Goal: Task Accomplishment & Management: Complete application form

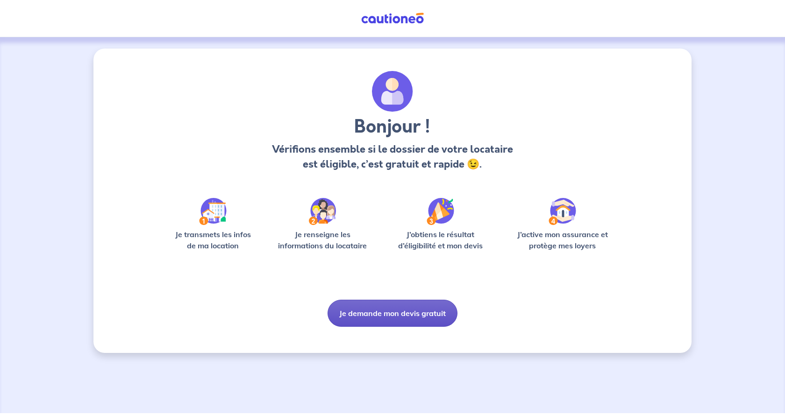
click at [386, 311] on button "Je demande mon devis gratuit" at bounding box center [393, 313] width 130 height 27
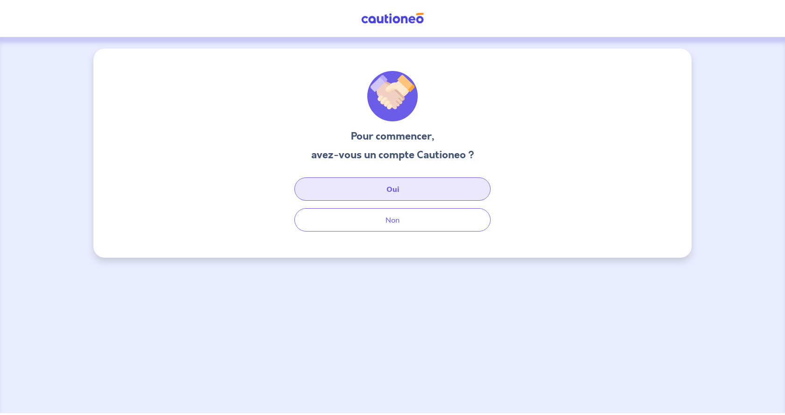
click at [393, 189] on button "Oui" at bounding box center [392, 189] width 196 height 23
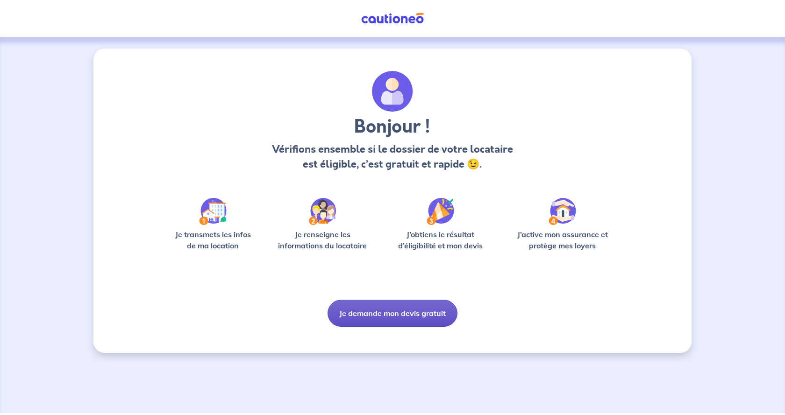
click at [362, 314] on button "Je demande mon devis gratuit" at bounding box center [393, 313] width 130 height 27
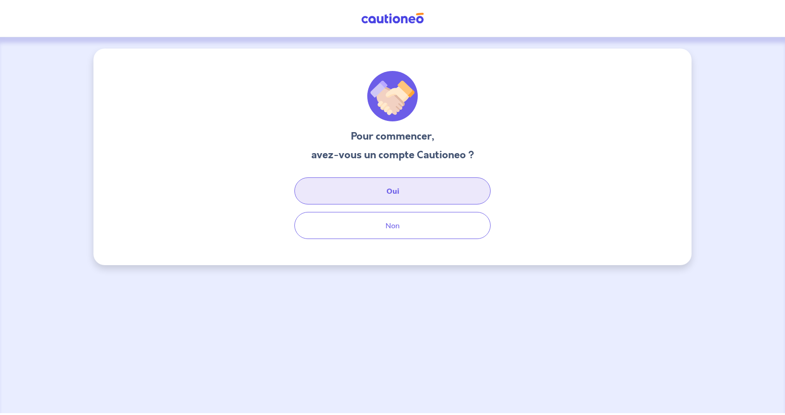
click at [393, 191] on button "Oui" at bounding box center [392, 191] width 196 height 27
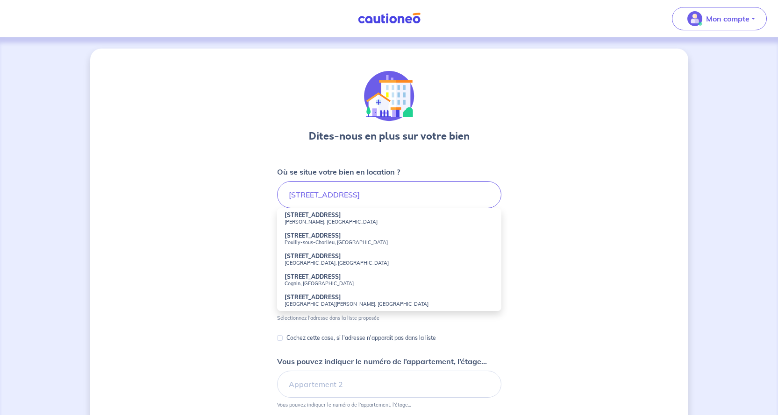
click at [300, 222] on small "Allan, France" at bounding box center [389, 222] width 209 height 7
type input "120 Chemin de la Soie, Allan, France"
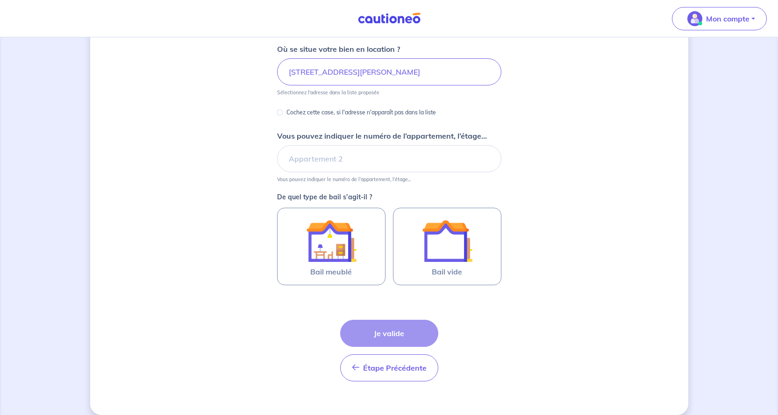
scroll to position [134, 0]
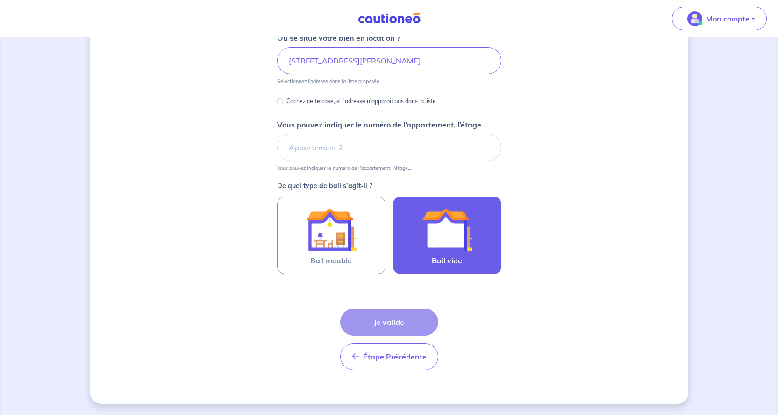
click at [454, 227] on img at bounding box center [447, 230] width 50 height 50
click at [0, 0] on input "Bail vide" at bounding box center [0, 0] width 0 height 0
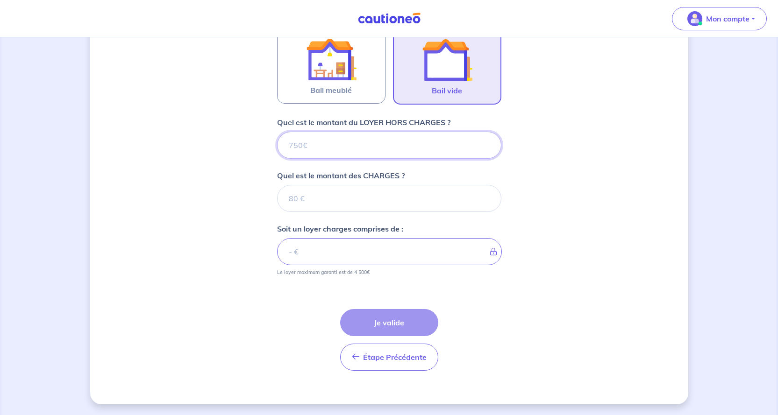
scroll to position [305, 0]
click at [310, 143] on input "Quel est le montant du LOYER HORS CHARGES ?" at bounding box center [389, 144] width 224 height 27
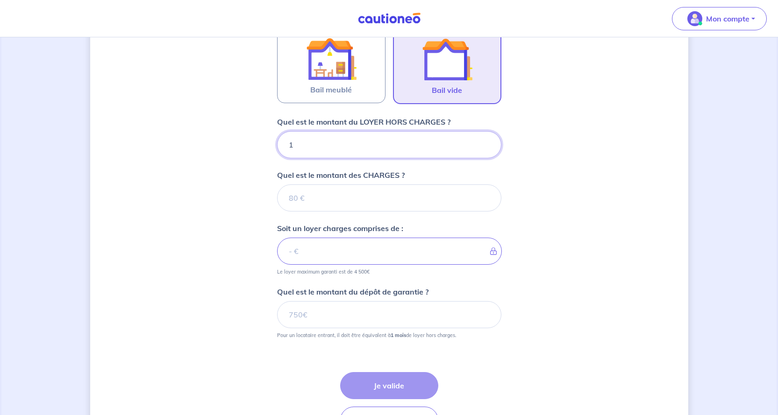
type input "10"
type input "1050"
click at [307, 199] on input "Quel est le montant des CHARGES ?" at bounding box center [389, 198] width 224 height 27
type input "75"
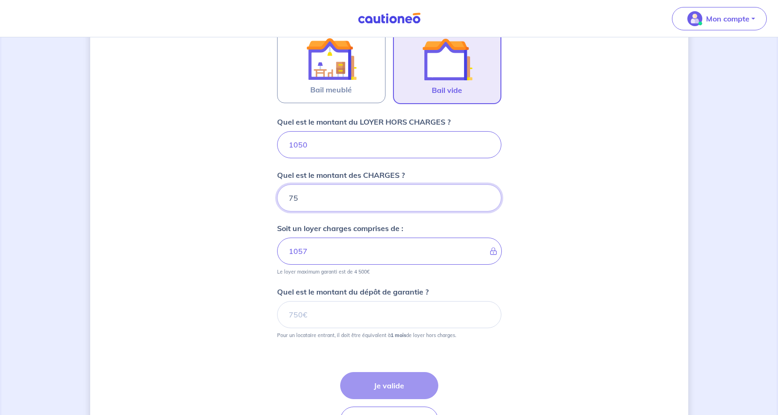
type input "1125"
type input "75"
click at [316, 316] on input "Quel est le montant du dépôt de garantie ?" at bounding box center [389, 314] width 224 height 27
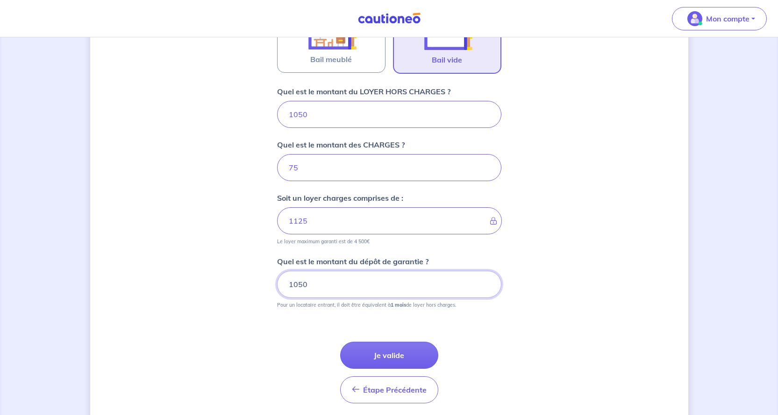
scroll to position [352, 0]
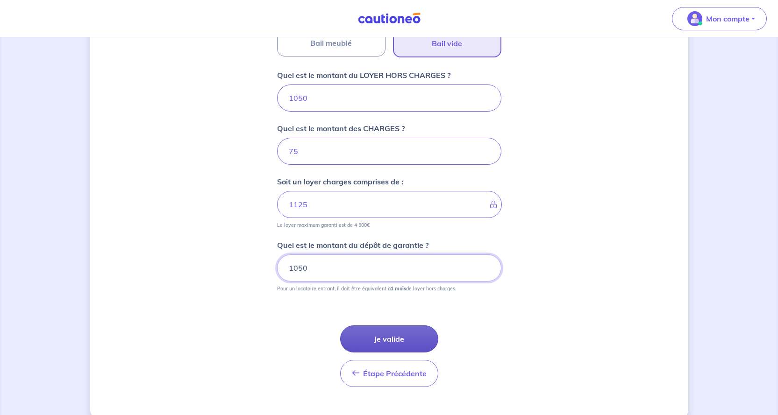
type input "1050"
click at [387, 340] on button "Je valide" at bounding box center [389, 339] width 98 height 27
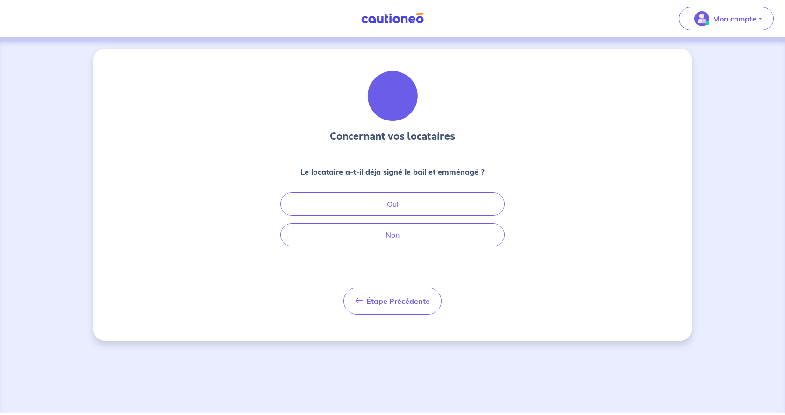
click at [393, 184] on div "Le locataire a-t-il déjà signé le bail et emménagé ?" at bounding box center [392, 175] width 224 height 19
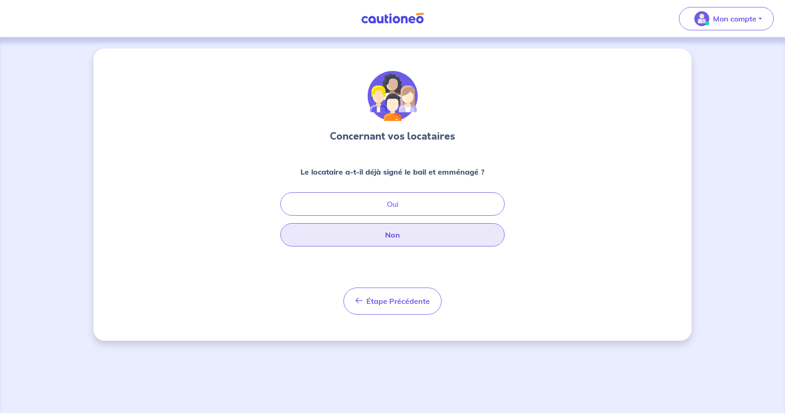
click at [392, 236] on button "Non" at bounding box center [392, 234] width 224 height 23
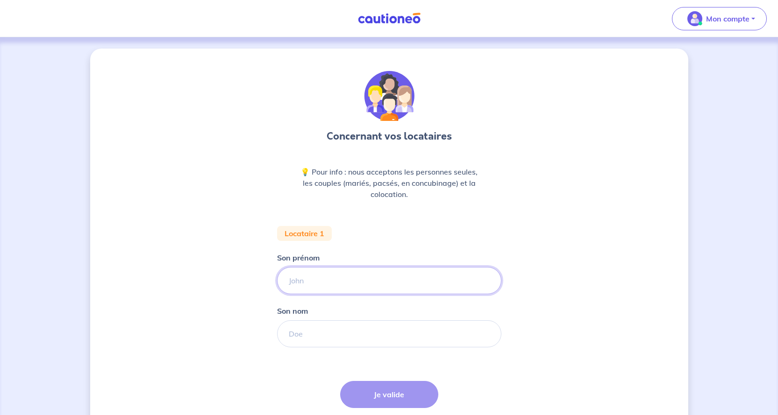
click at [318, 281] on input "Son prénom" at bounding box center [389, 280] width 224 height 27
type input "[PERSON_NAME]"
click at [289, 337] on input "Son nom" at bounding box center [389, 334] width 224 height 27
type input "BONNET"
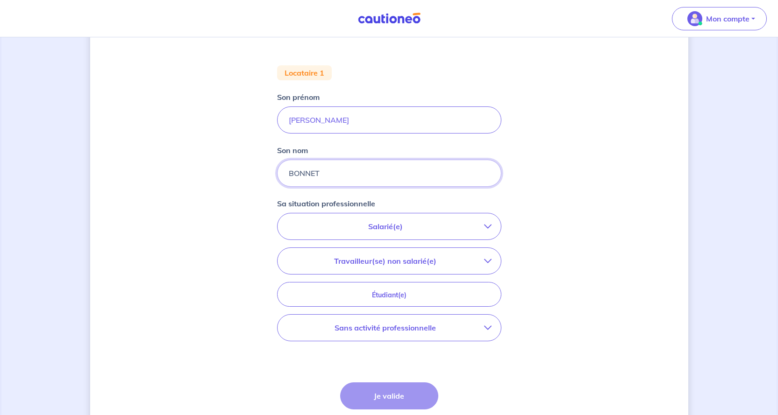
scroll to position [187, 0]
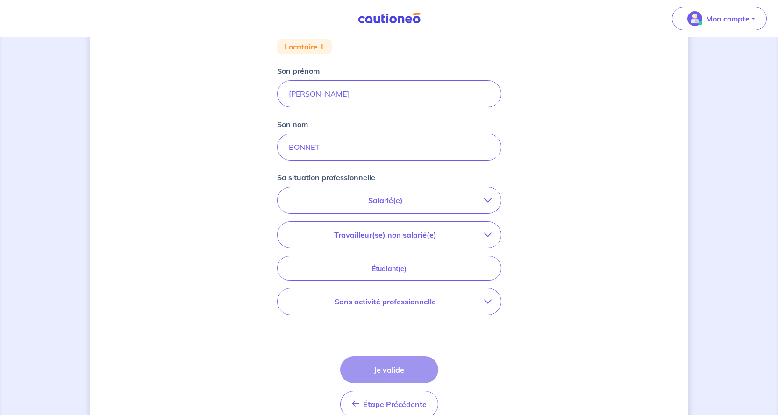
click at [488, 196] on button "Salarié(e)" at bounding box center [389, 200] width 223 height 26
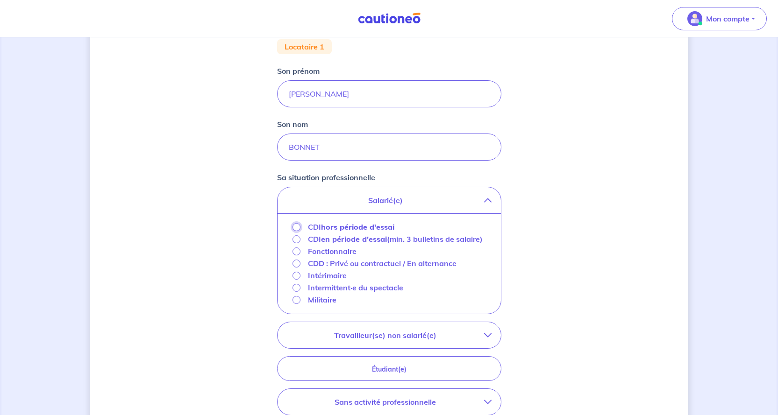
click at [296, 228] on input "CDI hors période d'essai" at bounding box center [297, 227] width 8 height 8
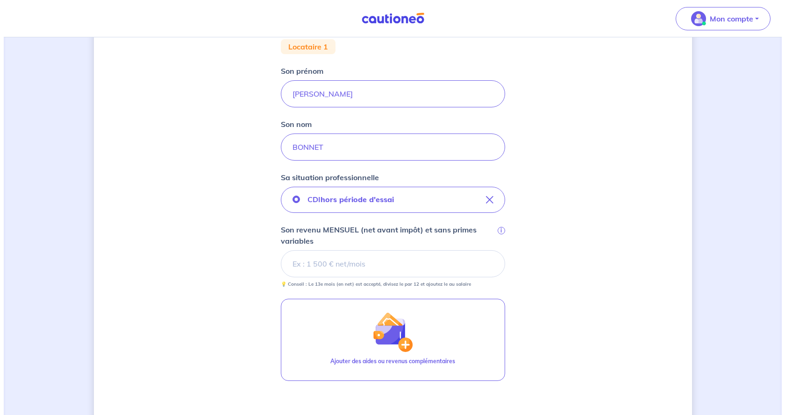
scroll to position [234, 0]
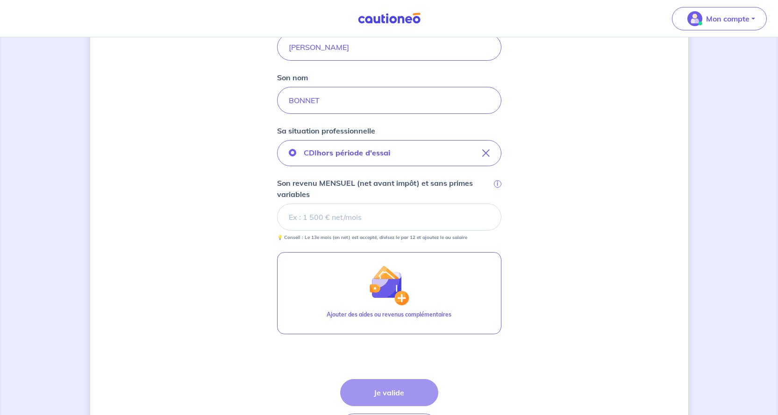
click at [373, 218] on input "Son revenu MENSUEL (net avant impôt) et sans primes variables i" at bounding box center [389, 217] width 224 height 27
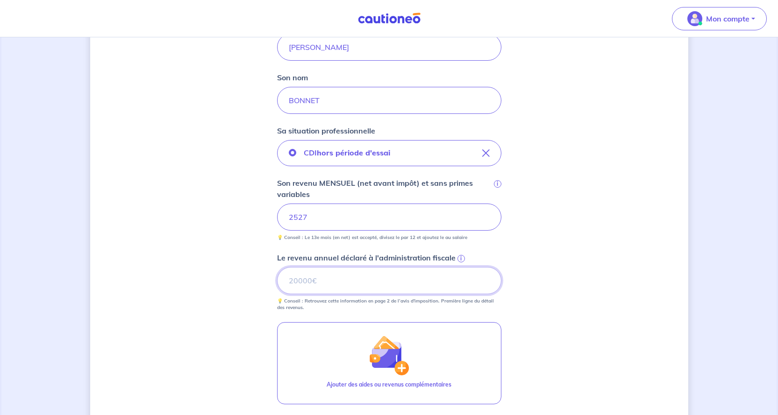
click at [324, 278] on input "Le revenu annuel déclaré à l'administration fiscale i" at bounding box center [389, 280] width 224 height 27
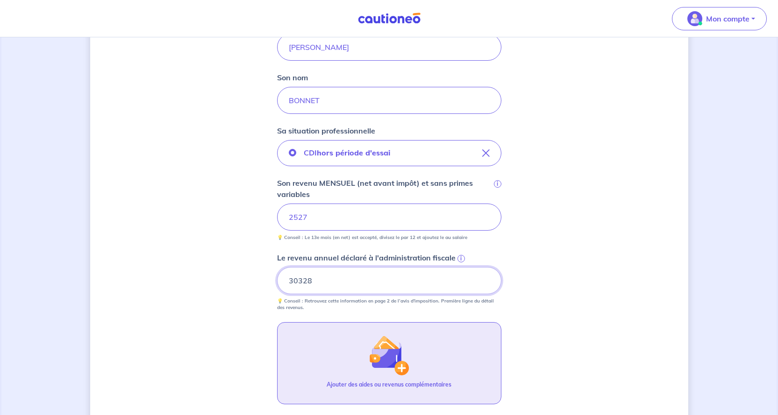
type input "30328"
click at [399, 369] on img "button" at bounding box center [389, 356] width 40 height 40
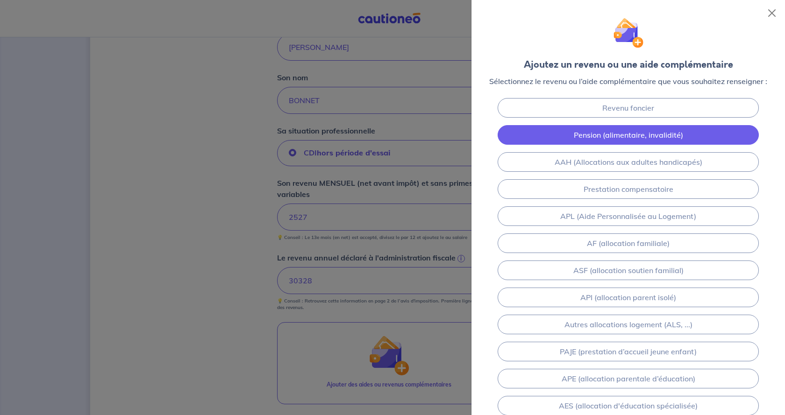
click at [625, 131] on link "Pension (alimentaire, invalidité)" at bounding box center [628, 135] width 261 height 20
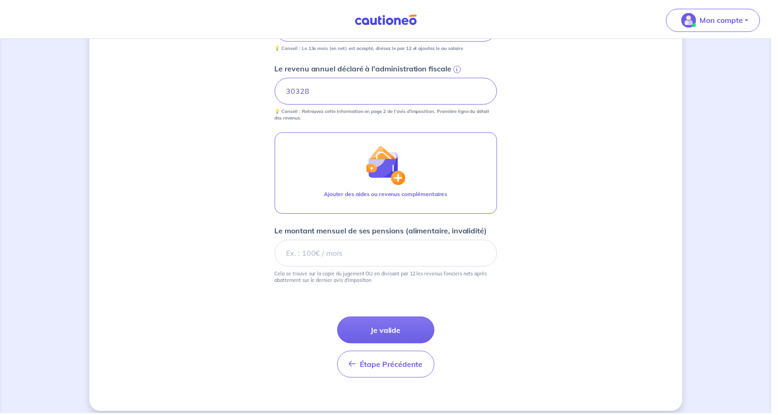
scroll to position [433, 0]
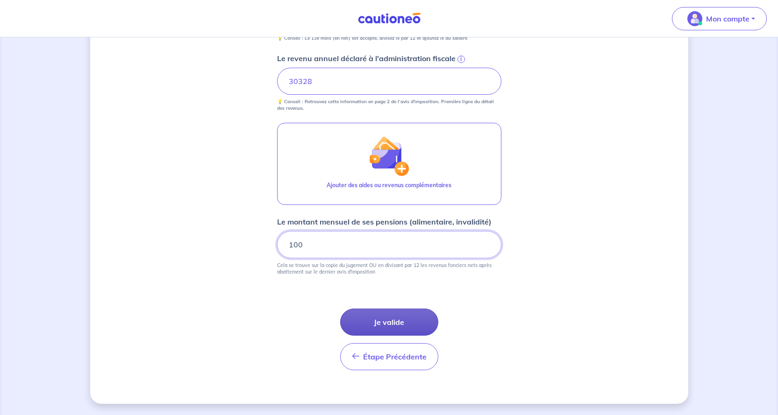
type input "100"
click at [393, 322] on button "Je valide" at bounding box center [389, 322] width 98 height 27
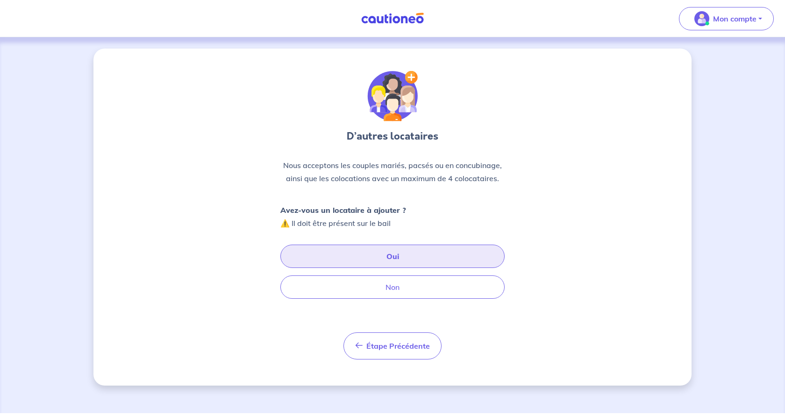
click at [396, 258] on button "Oui" at bounding box center [392, 256] width 224 height 23
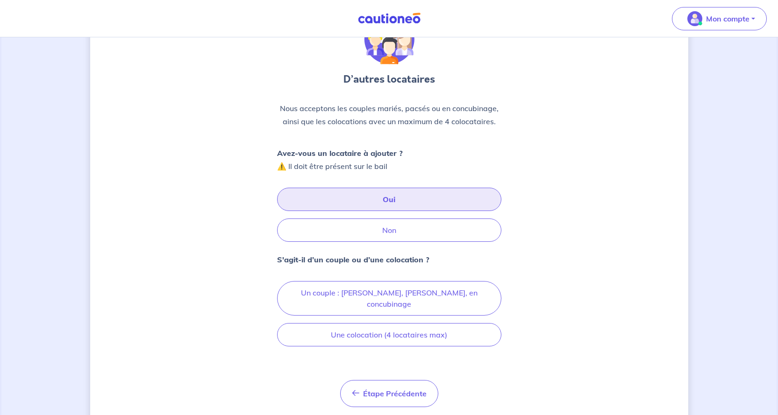
scroll to position [75, 0]
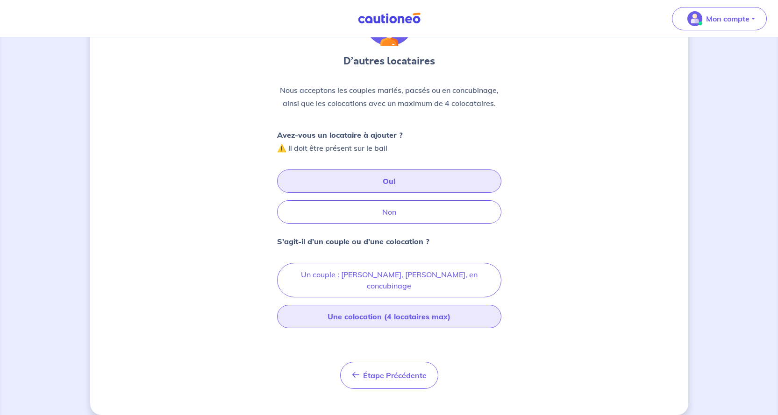
click at [374, 306] on button "Une colocation (4 locataires max)" at bounding box center [389, 316] width 224 height 23
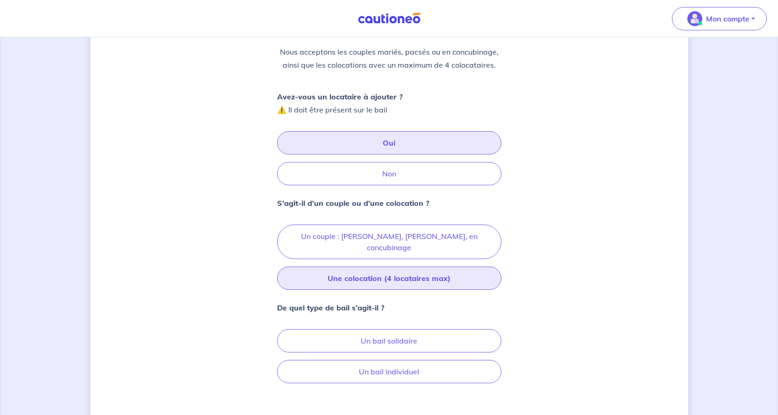
scroll to position [169, 0]
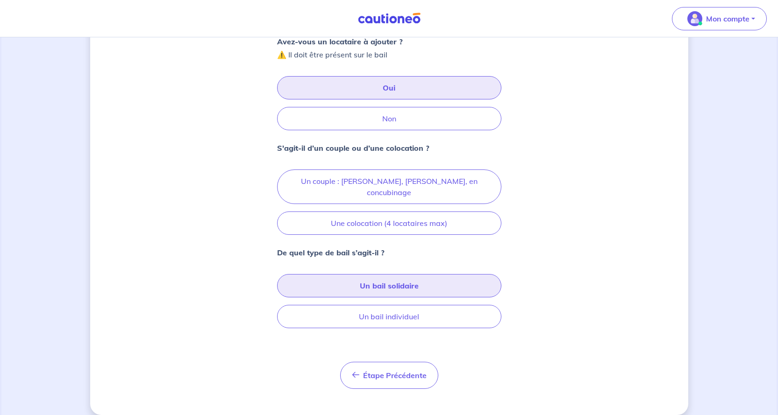
click at [401, 274] on button "Un bail solidaire" at bounding box center [389, 285] width 224 height 23
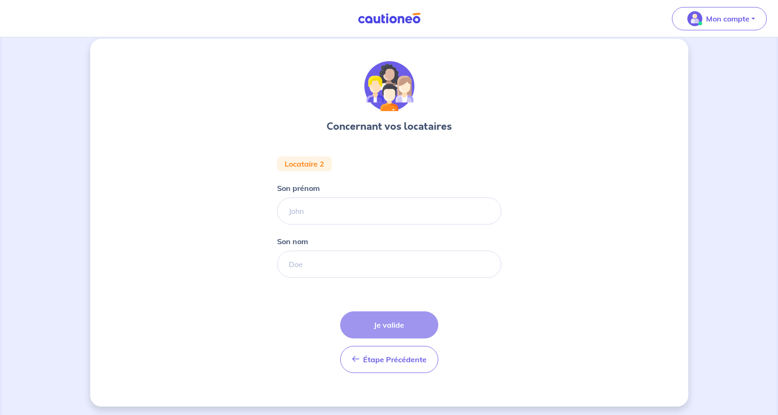
scroll to position [13, 0]
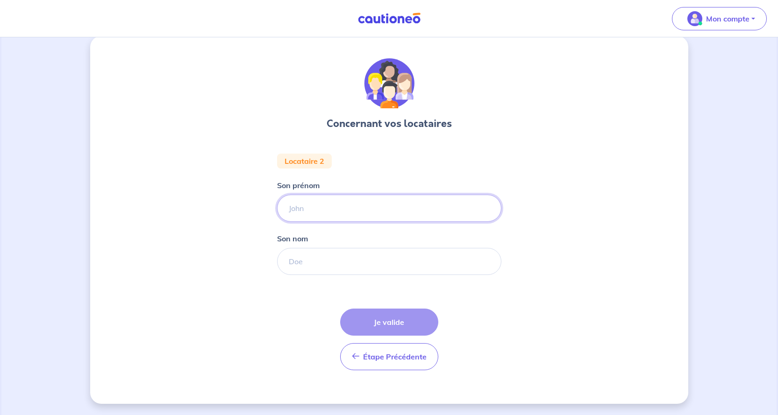
click at [324, 207] on input "Son prénom" at bounding box center [389, 208] width 224 height 27
type input "[PERSON_NAME]"
click at [306, 264] on input "Son nom" at bounding box center [389, 261] width 224 height 27
type input "BONNET"
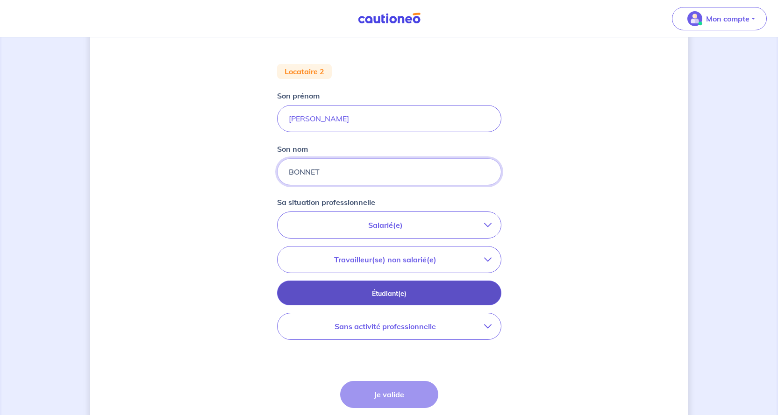
scroll to position [106, 0]
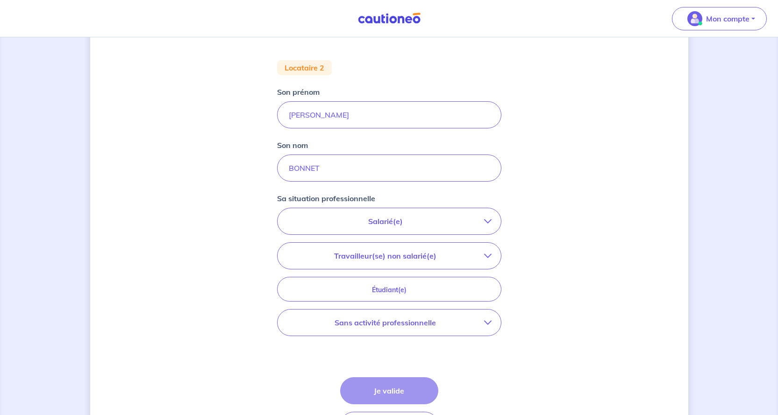
click at [487, 220] on icon "button" at bounding box center [487, 221] width 7 height 7
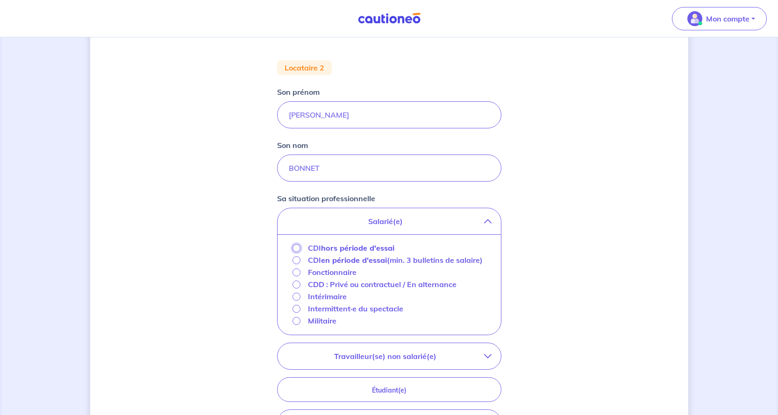
click at [297, 245] on input "CDI hors période d'essai" at bounding box center [297, 248] width 8 height 8
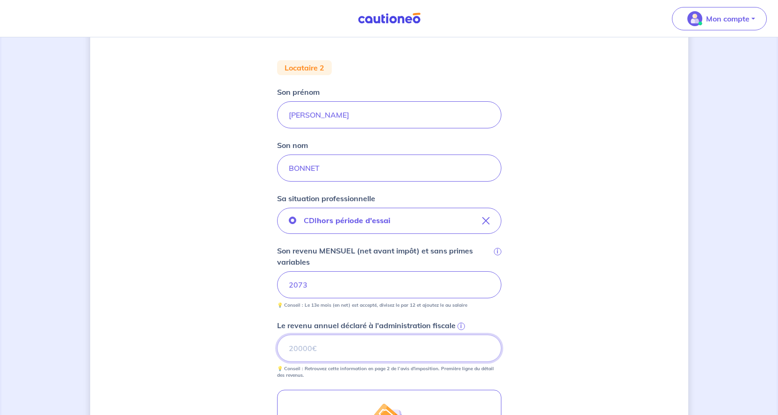
click at [321, 346] on input "Le revenu annuel déclaré à l'administration fiscale i" at bounding box center [389, 348] width 224 height 27
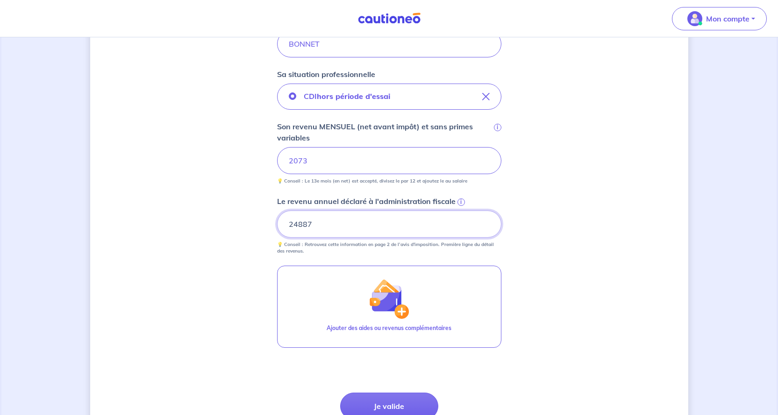
scroll to position [246, 0]
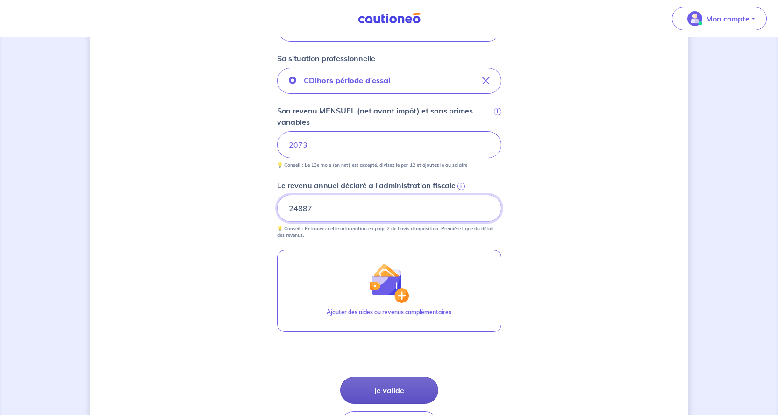
type input "24887"
click at [393, 389] on button "Je valide" at bounding box center [389, 390] width 98 height 27
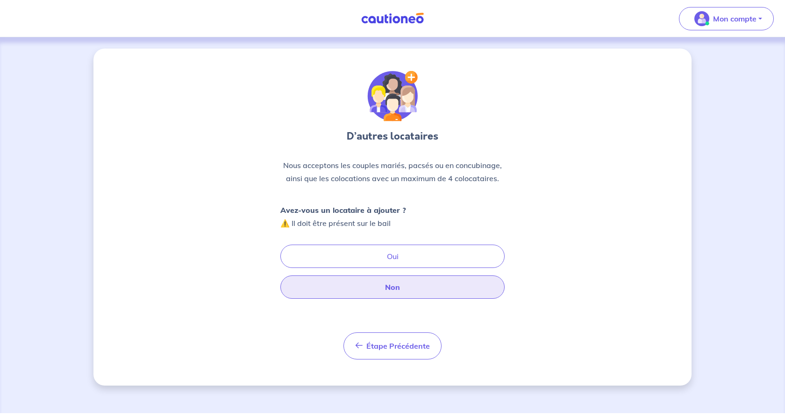
click at [392, 286] on button "Non" at bounding box center [392, 287] width 224 height 23
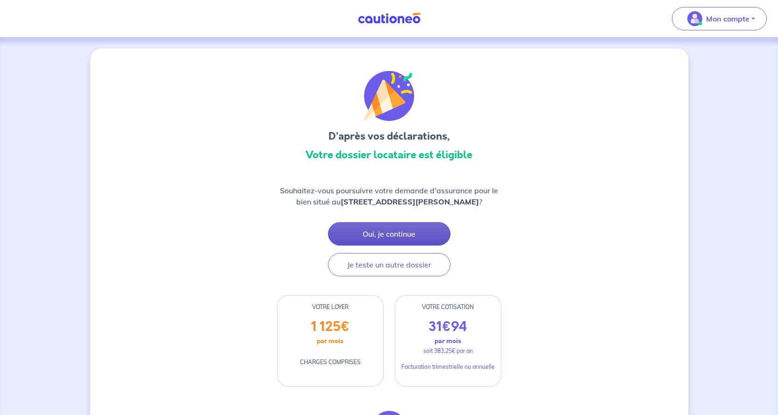
click at [393, 231] on button "Oui, je continue" at bounding box center [389, 233] width 122 height 23
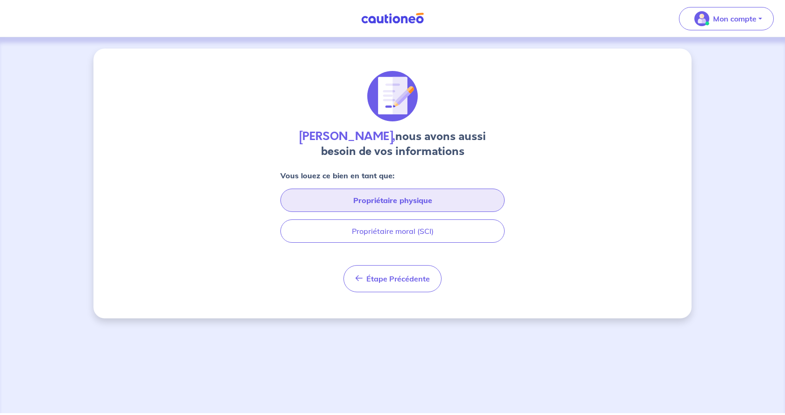
click at [401, 200] on button "Propriétaire physique" at bounding box center [392, 200] width 224 height 23
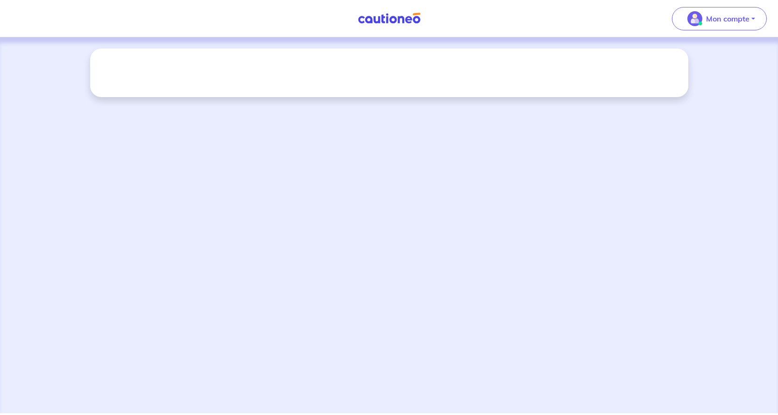
select select "FR"
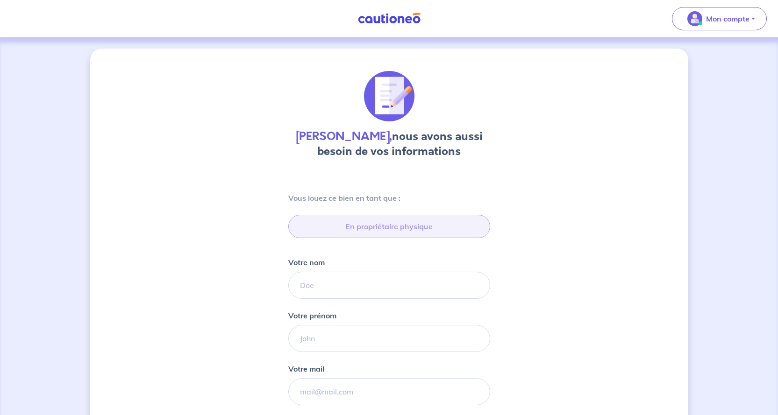
type input "06 60 16 39 66"
type input "872 Chemin des Aubépines, 84840 Lapalud"
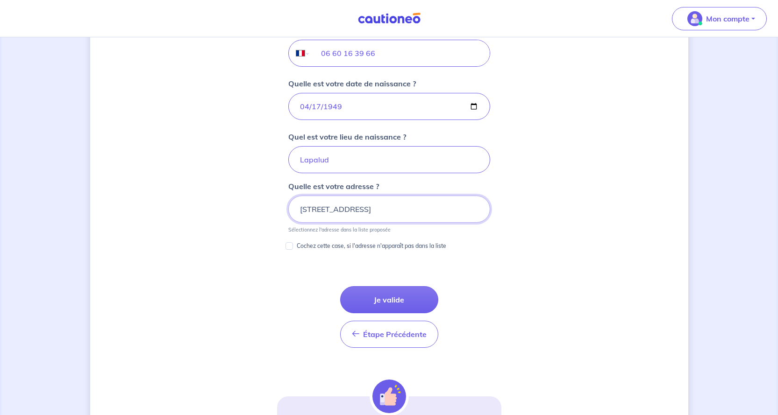
scroll to position [394, 0]
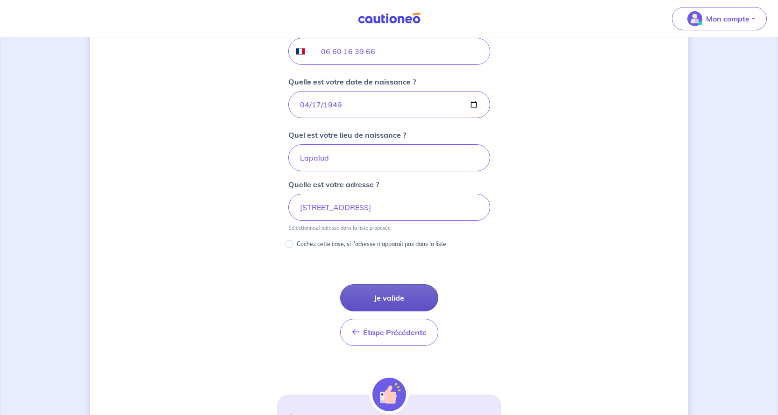
click at [388, 296] on button "Je valide" at bounding box center [389, 298] width 98 height 27
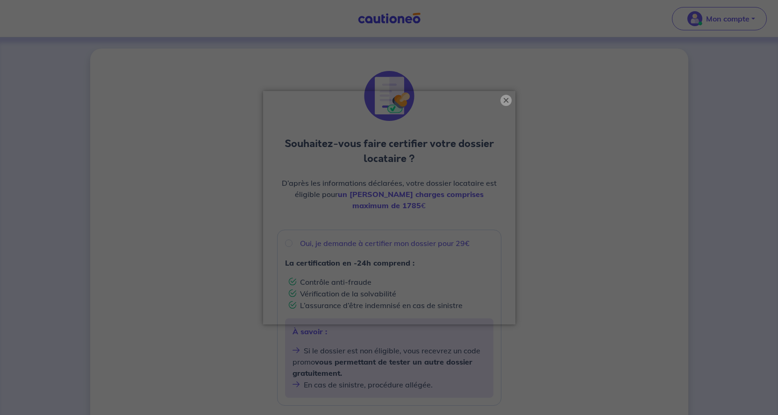
click at [505, 99] on button "×" at bounding box center [505, 100] width 11 height 11
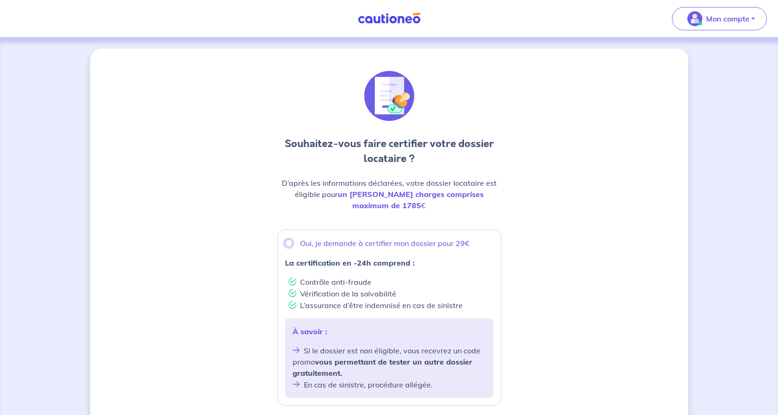
click at [287, 240] on input "Oui, je demande à certifier mon dossier pour 29€" at bounding box center [288, 243] width 7 height 7
radio input "true"
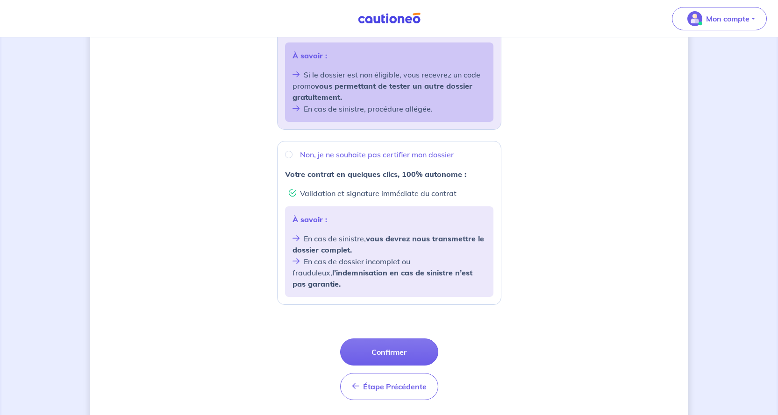
scroll to position [284, 0]
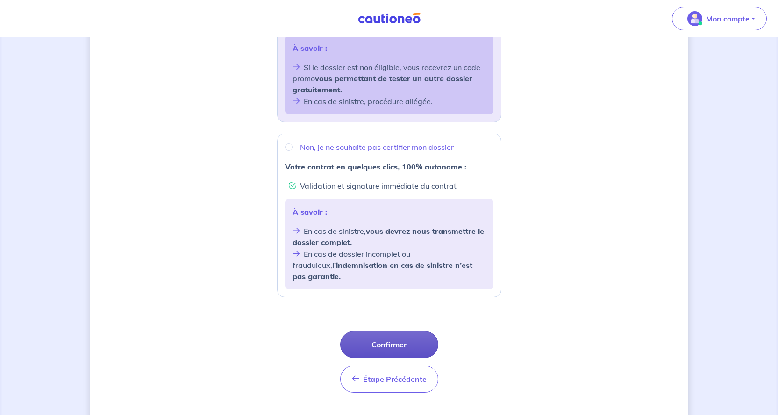
click at [390, 331] on button "Confirmer" at bounding box center [389, 344] width 98 height 27
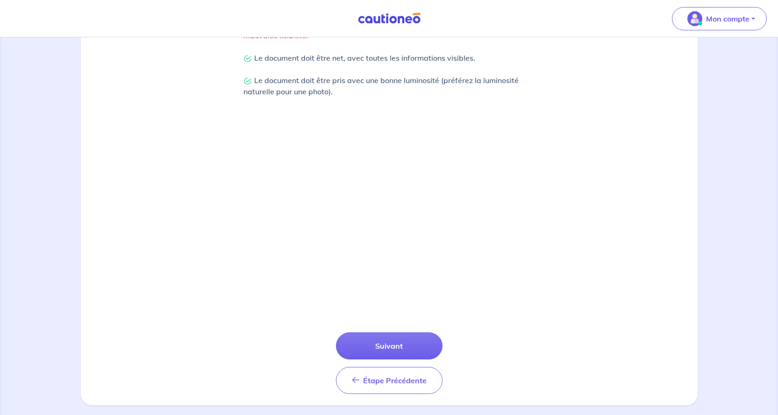
scroll to position [254, 0]
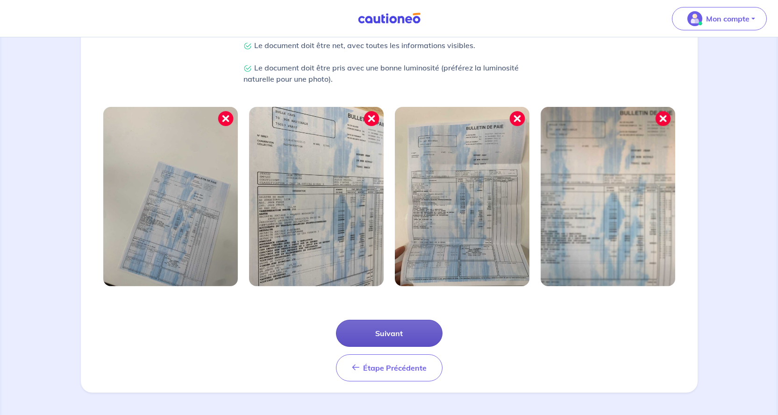
click at [392, 328] on button "Suivant" at bounding box center [389, 333] width 107 height 27
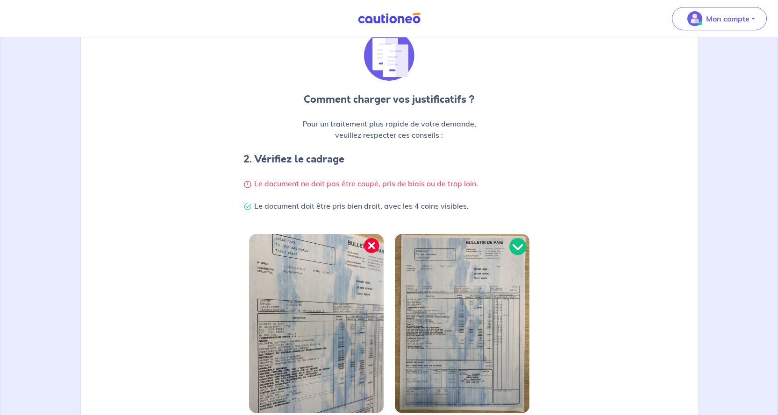
scroll to position [209, 0]
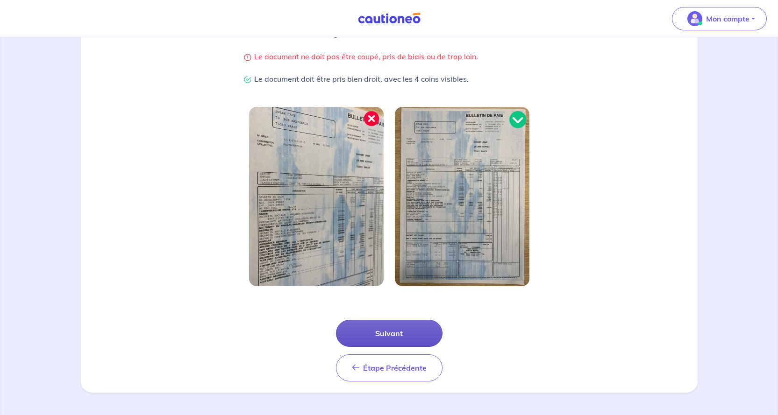
click at [394, 334] on button "Suivant" at bounding box center [389, 333] width 107 height 27
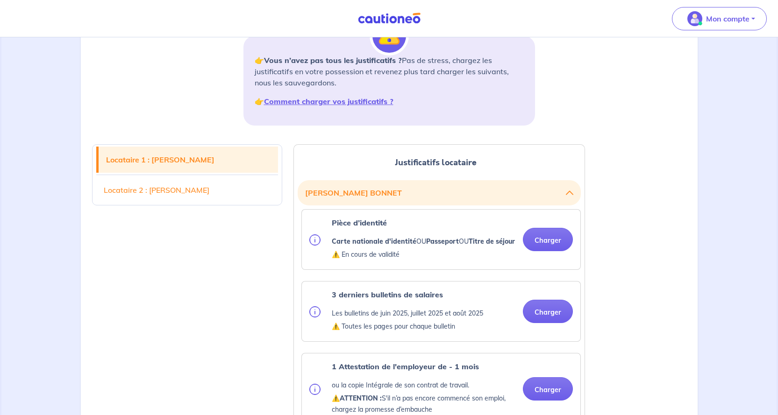
scroll to position [187, 0]
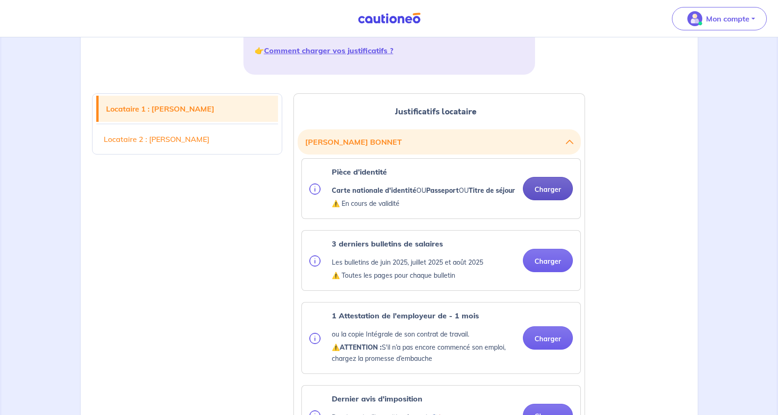
click at [540, 195] on button "Charger" at bounding box center [548, 188] width 50 height 23
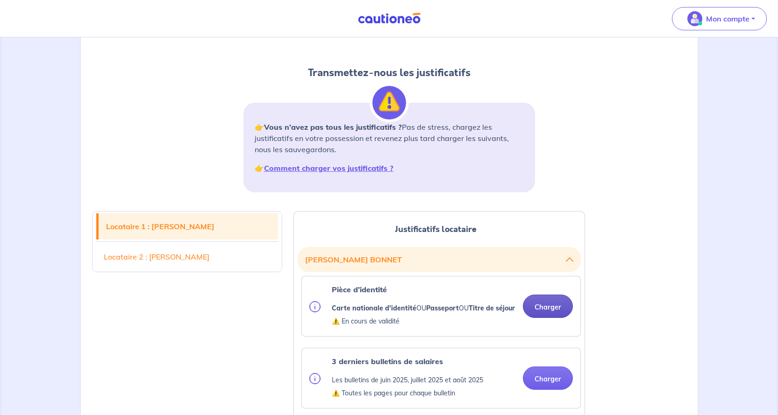
scroll to position [47, 0]
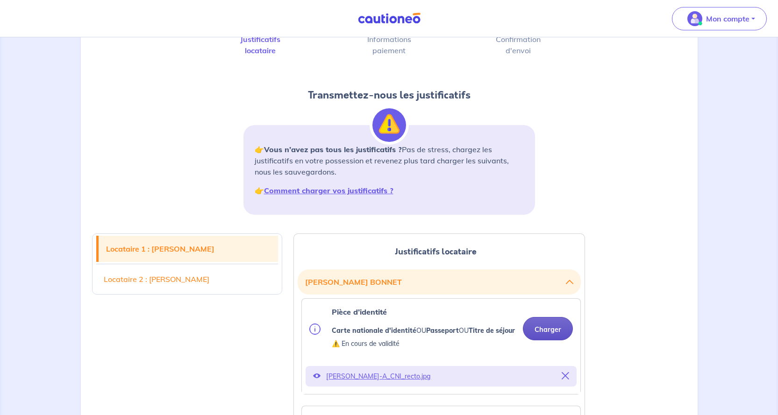
click at [545, 335] on button "Charger" at bounding box center [548, 328] width 50 height 23
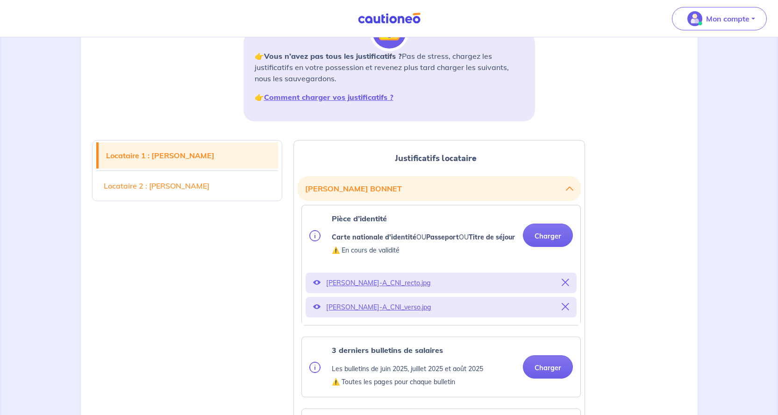
scroll to position [187, 0]
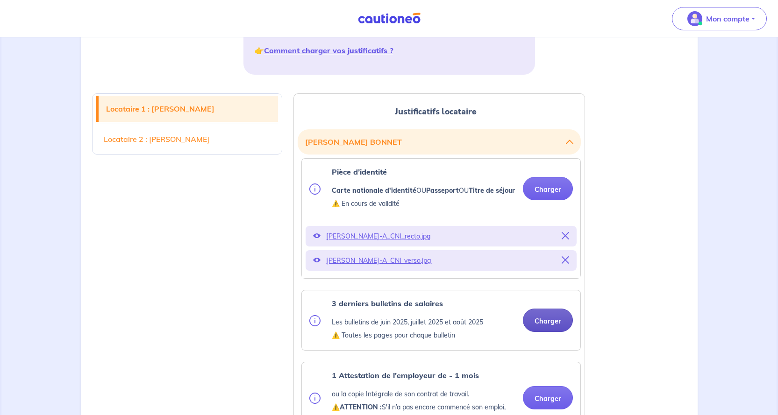
click at [539, 332] on button "Charger" at bounding box center [548, 320] width 50 height 23
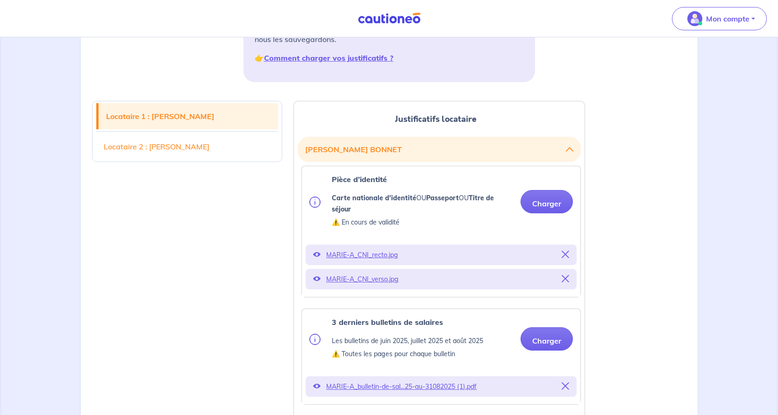
scroll to position [234, 0]
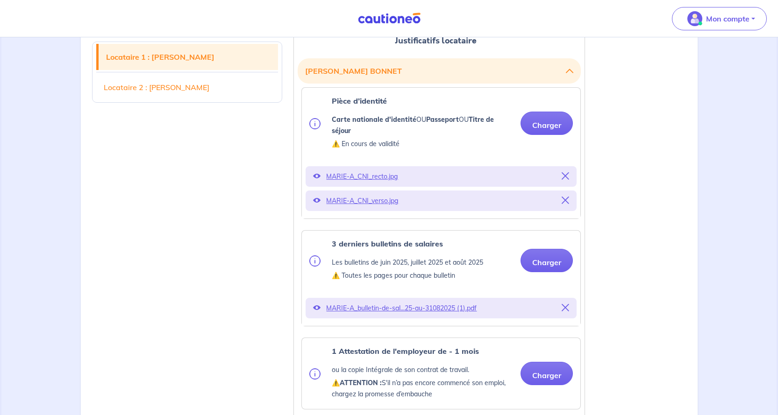
scroll to position [374, 0]
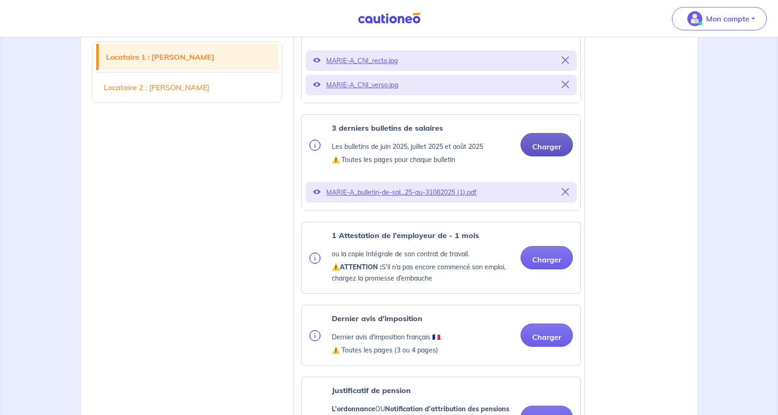
click at [544, 151] on button "Charger" at bounding box center [547, 144] width 52 height 23
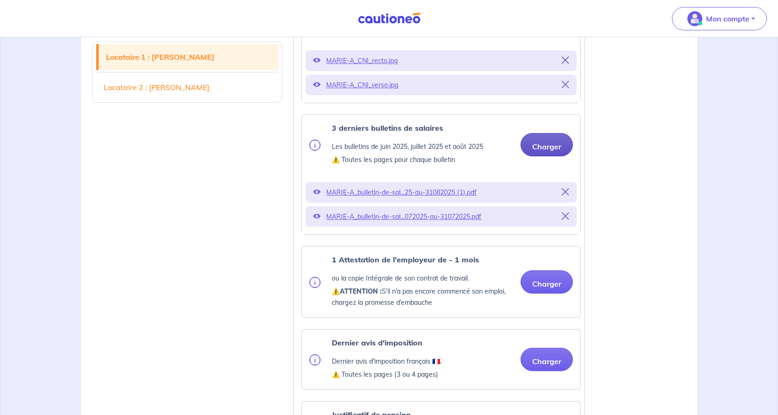
click at [547, 146] on button "Charger" at bounding box center [547, 144] width 52 height 23
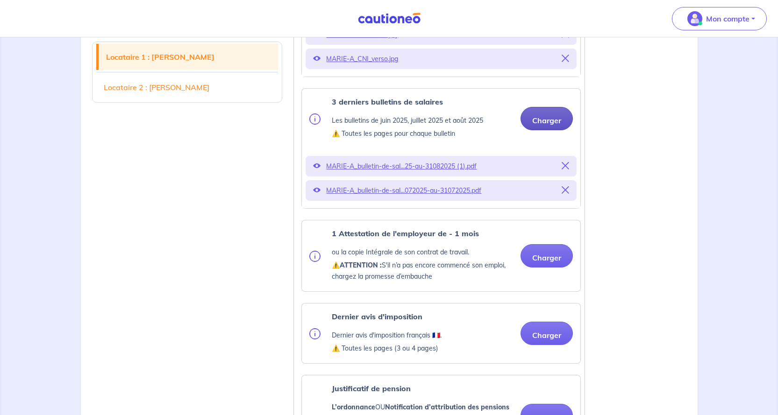
scroll to position [421, 0]
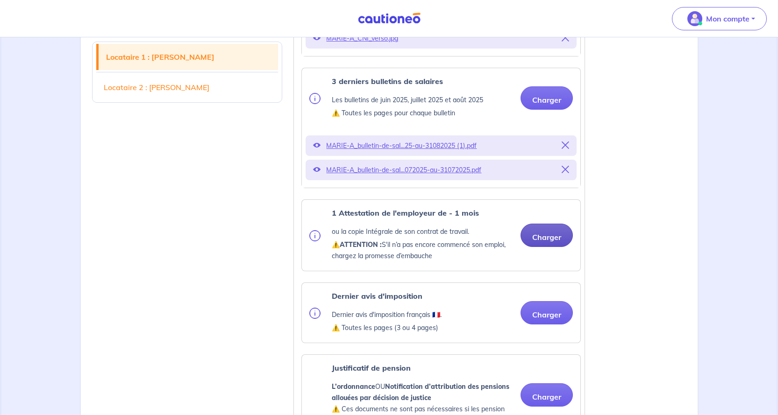
click at [542, 238] on button "Charger" at bounding box center [547, 235] width 52 height 23
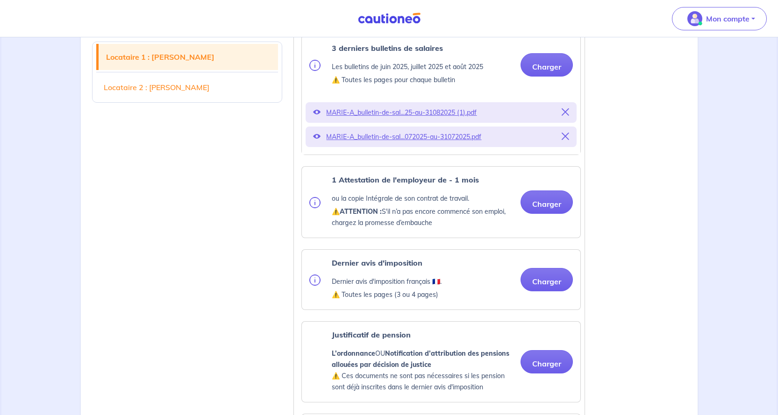
scroll to position [561, 0]
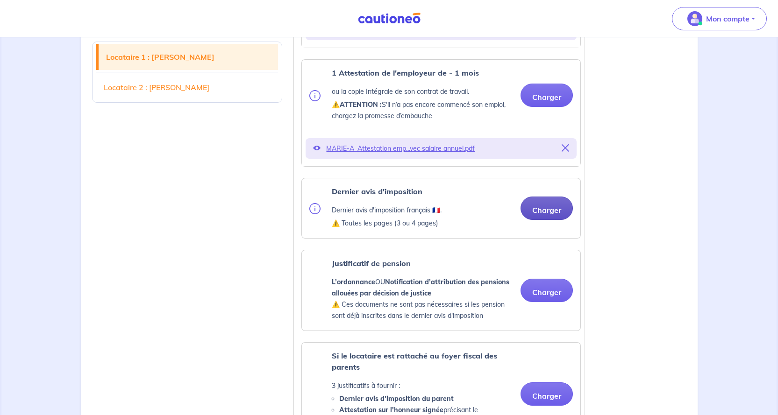
click at [543, 175] on ul "Pièce d’identité Carte nationale d'identité OU Passeport OU Titre de séjour ⚠️ …" at bounding box center [439, 214] width 283 height 858
click at [546, 210] on button "Charger" at bounding box center [547, 208] width 52 height 23
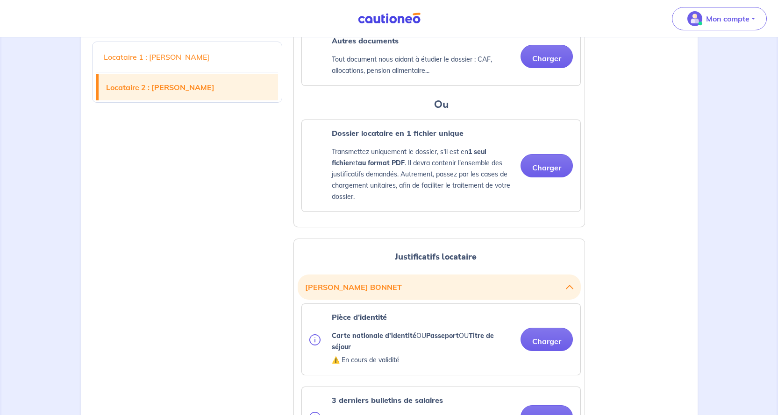
scroll to position [1075, 0]
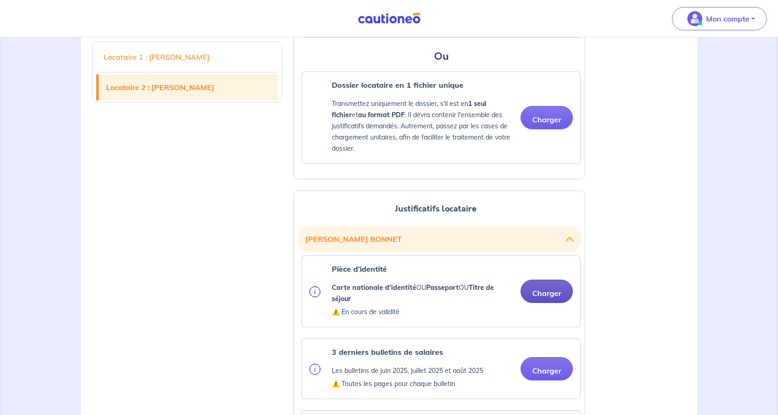
click at [542, 292] on button "Charger" at bounding box center [547, 291] width 52 height 23
click at [538, 290] on button "Charger" at bounding box center [547, 291] width 52 height 23
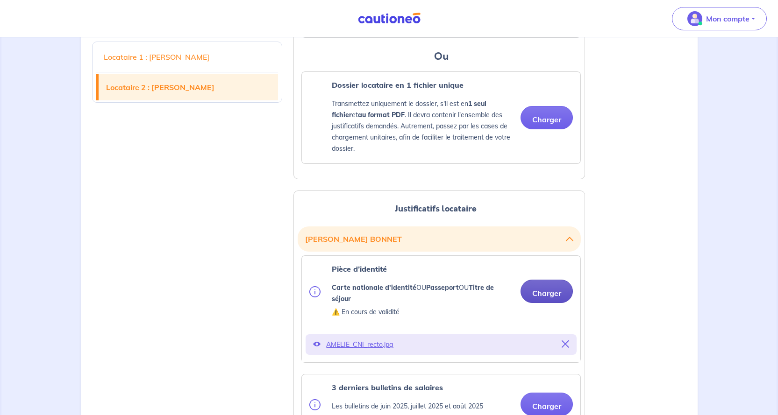
click at [539, 292] on button "Charger" at bounding box center [547, 291] width 52 height 23
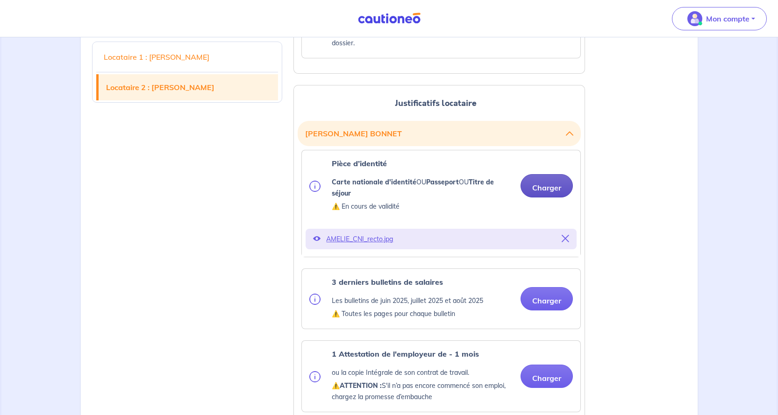
scroll to position [1215, 0]
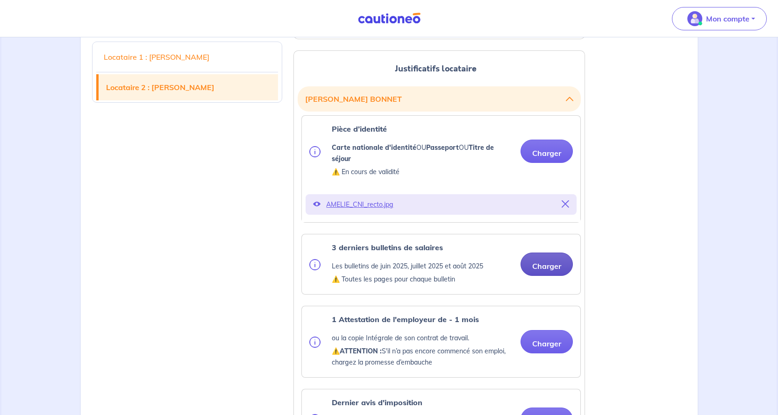
click at [549, 266] on button "Charger" at bounding box center [547, 264] width 52 height 23
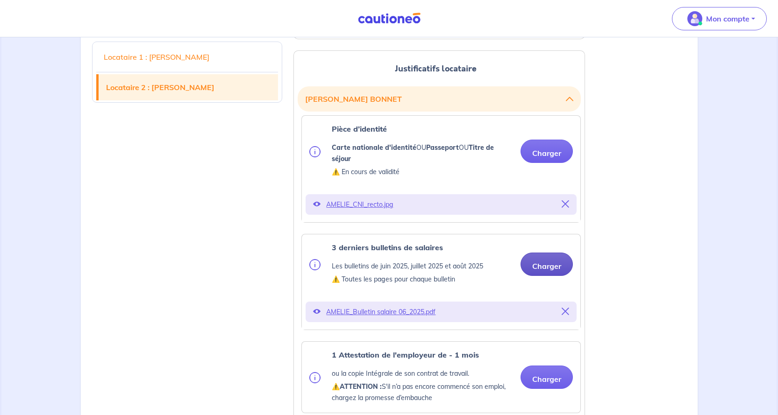
click at [543, 265] on button "Charger" at bounding box center [547, 264] width 52 height 23
click at [550, 264] on button "Charger" at bounding box center [547, 264] width 52 height 23
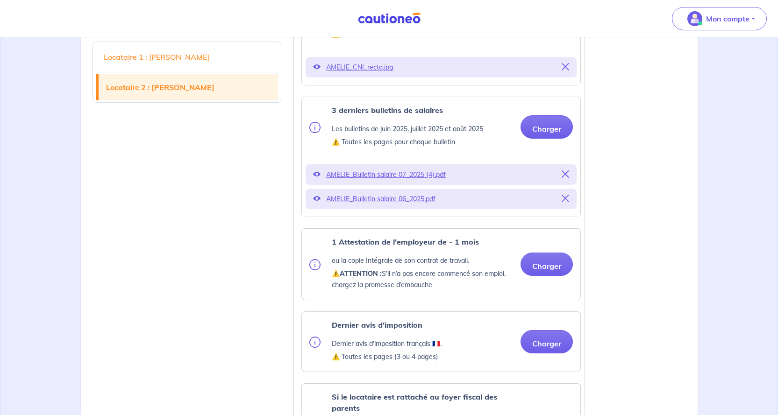
scroll to position [1355, 0]
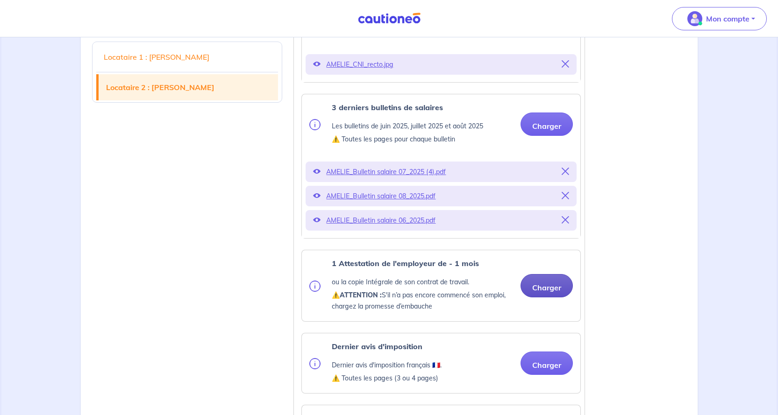
click at [536, 285] on button "Charger" at bounding box center [547, 285] width 52 height 23
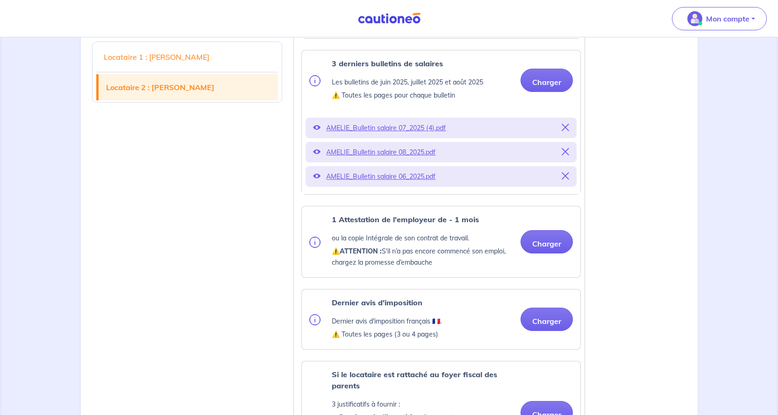
scroll to position [1495, 0]
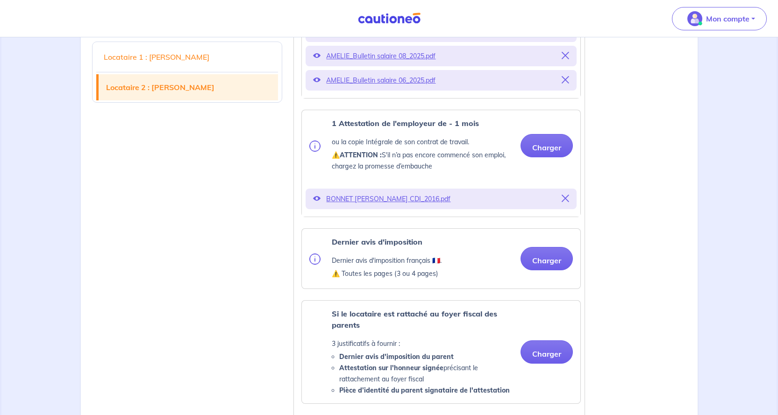
click at [543, 222] on ul "Pièce d’identité Carte nationale d'identité OU Passeport OU Titre de séjour ⚠️ …" at bounding box center [439, 217] width 283 height 765
click at [556, 260] on button "Charger" at bounding box center [547, 258] width 52 height 23
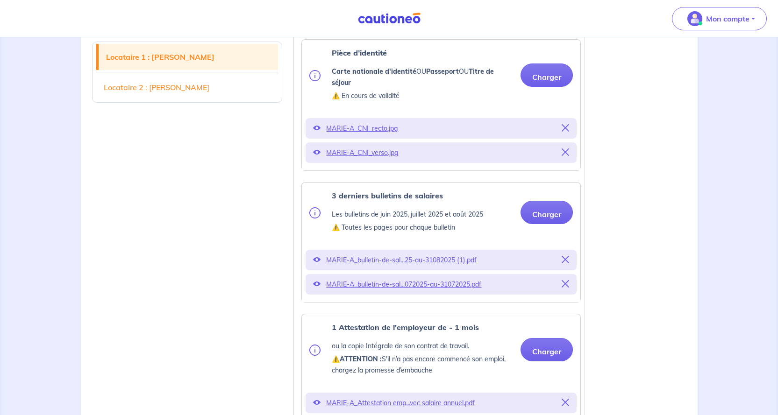
scroll to position [327, 0]
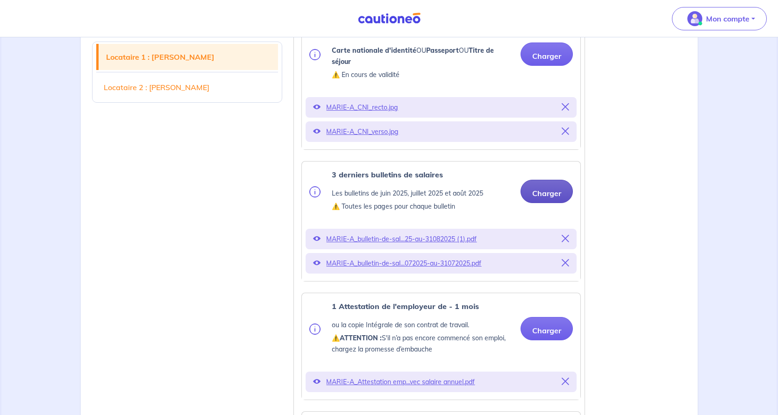
click at [541, 193] on button "Charger" at bounding box center [547, 191] width 52 height 23
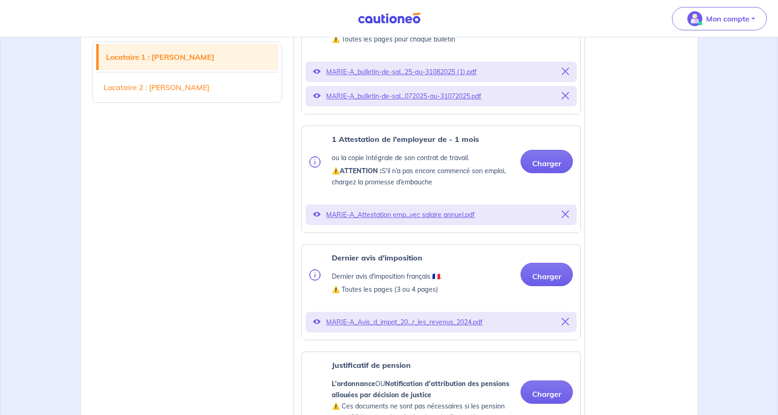
scroll to position [467, 0]
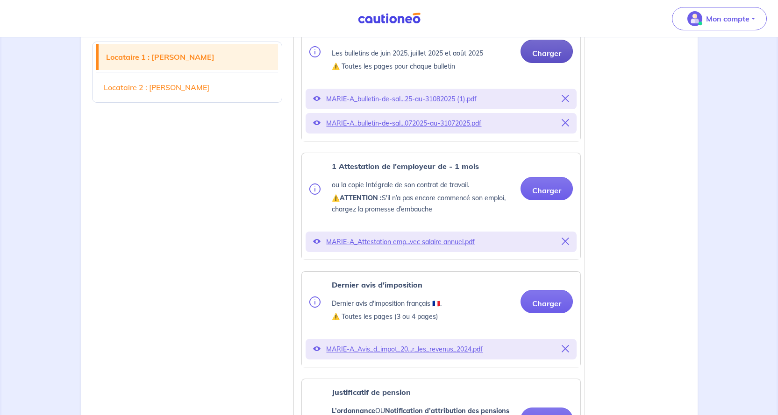
click at [550, 52] on button "Charger" at bounding box center [547, 51] width 52 height 23
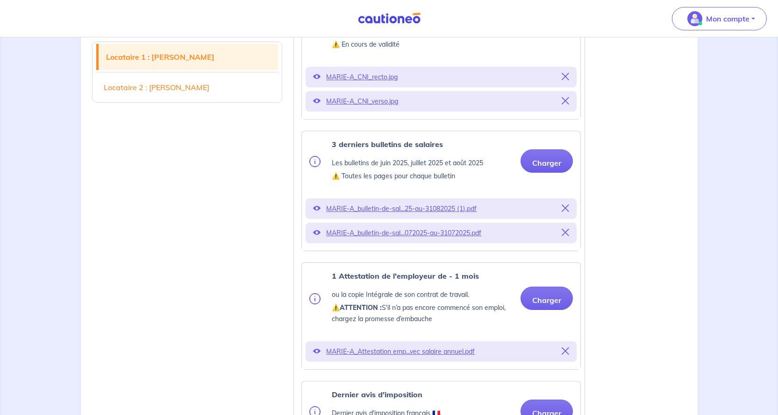
scroll to position [374, 0]
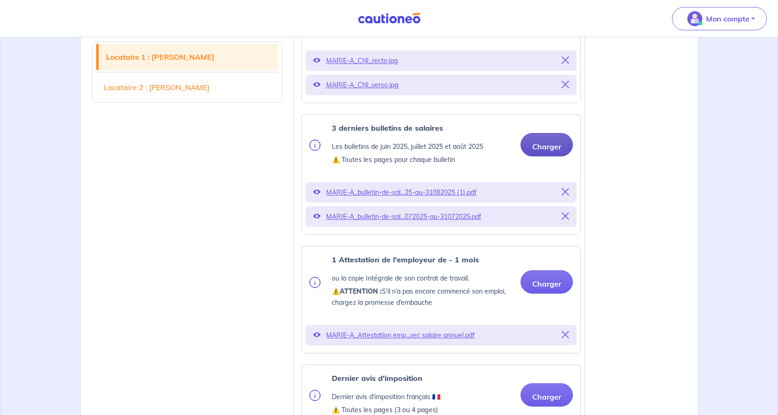
click at [543, 145] on button "Charger" at bounding box center [547, 144] width 52 height 23
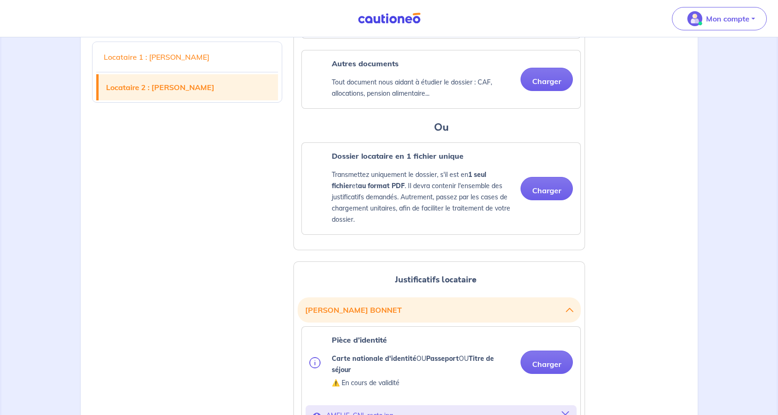
scroll to position [1215, 0]
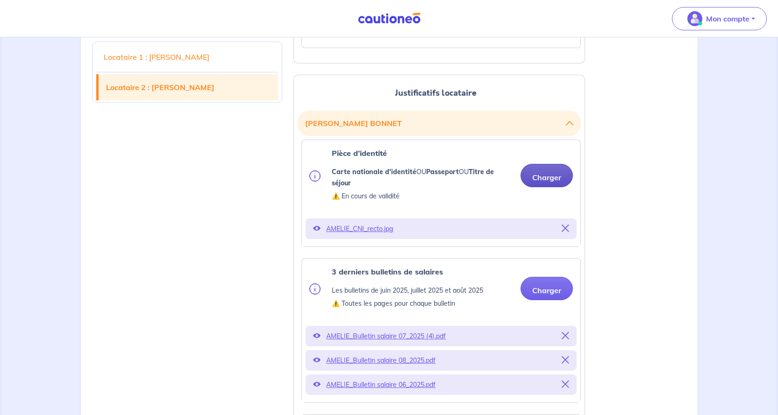
click at [545, 176] on button "Charger" at bounding box center [547, 175] width 52 height 23
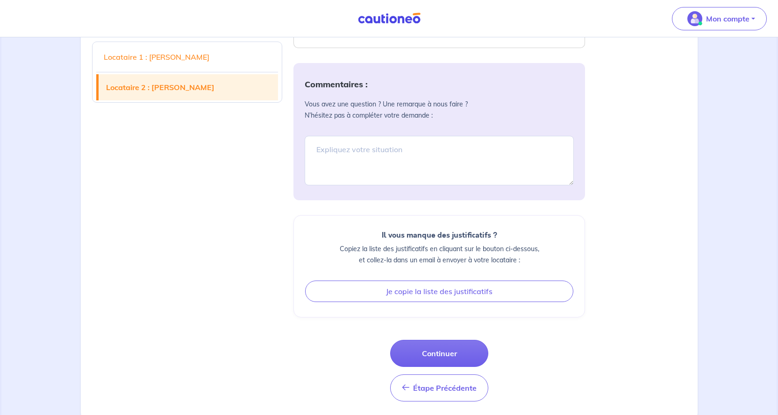
scroll to position [2156, 0]
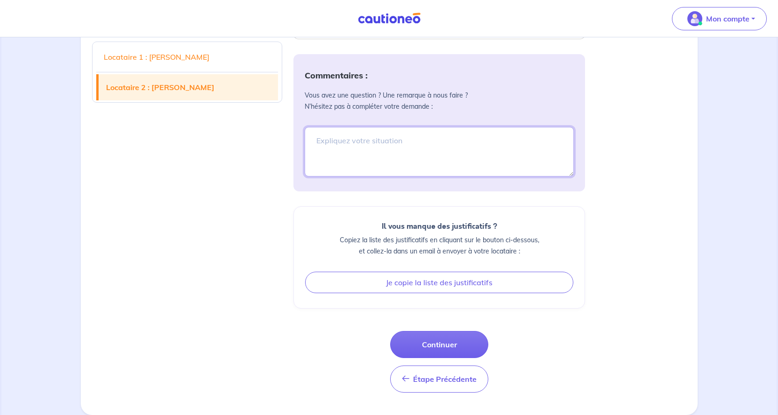
click at [319, 142] on textarea at bounding box center [439, 152] width 269 height 50
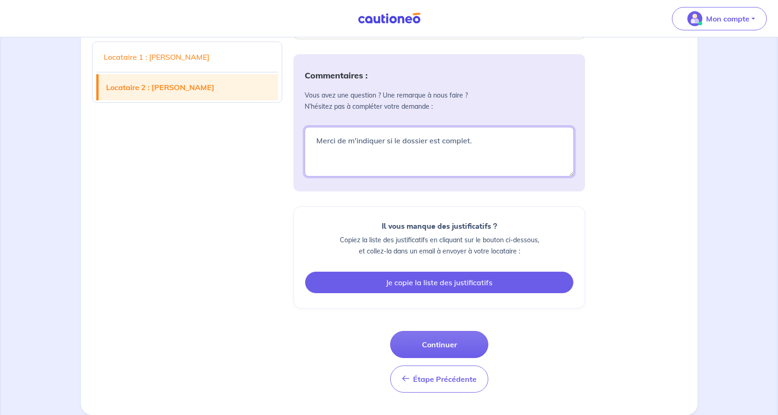
type textarea "Merci de m'indiquer si le dossier est complet."
click at [448, 282] on button "Je copie la liste des justificatifs" at bounding box center [439, 282] width 268 height 21
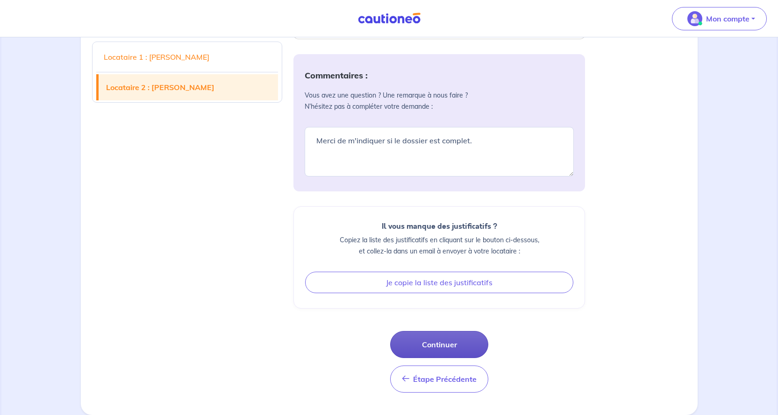
click at [434, 344] on button "Continuer" at bounding box center [439, 344] width 98 height 27
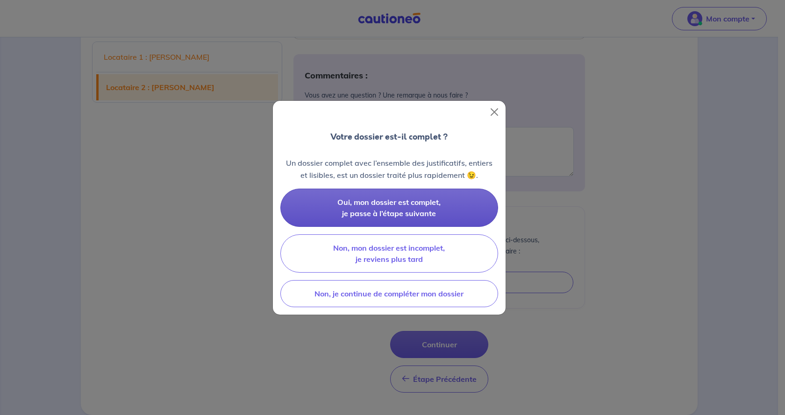
click at [399, 204] on span "Oui, mon dossier est complet, je passe à l’étape suivante" at bounding box center [388, 208] width 103 height 21
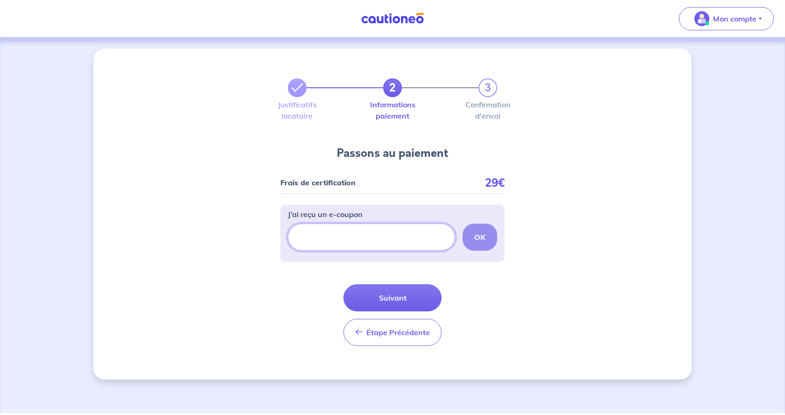
click at [337, 240] on input "J’ai reçu un e-coupon" at bounding box center [371, 237] width 167 height 27
click at [243, 264] on div "2 3 Justificatifs locataire Informations paiement Confirmation d'envoi Passons …" at bounding box center [392, 214] width 598 height 331
click at [392, 298] on button "Suivant" at bounding box center [392, 298] width 98 height 27
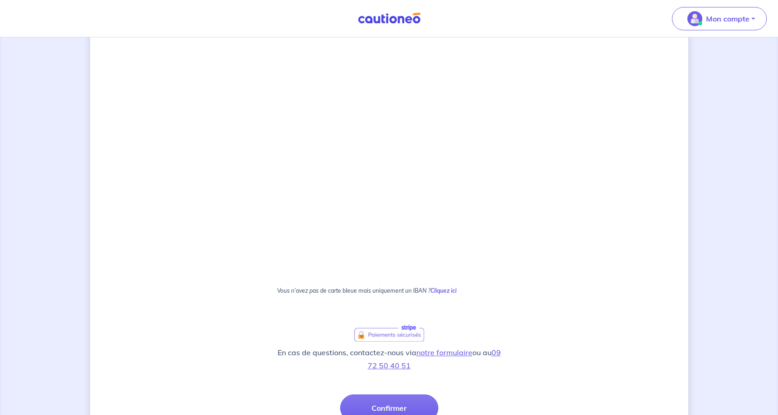
scroll to position [234, 0]
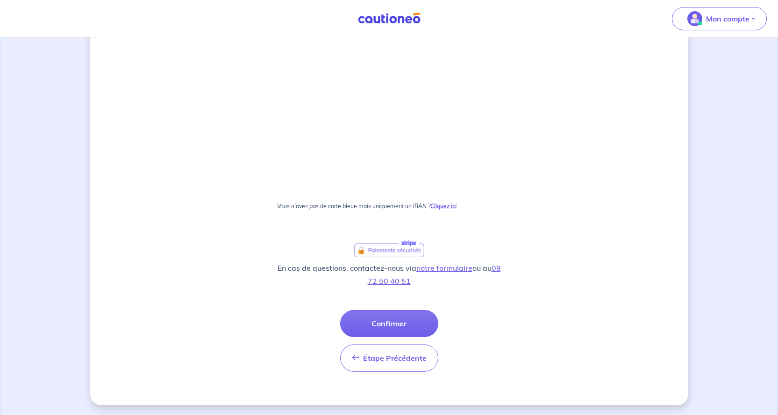
click at [445, 207] on strong "Cliquez ici" at bounding box center [443, 206] width 26 height 7
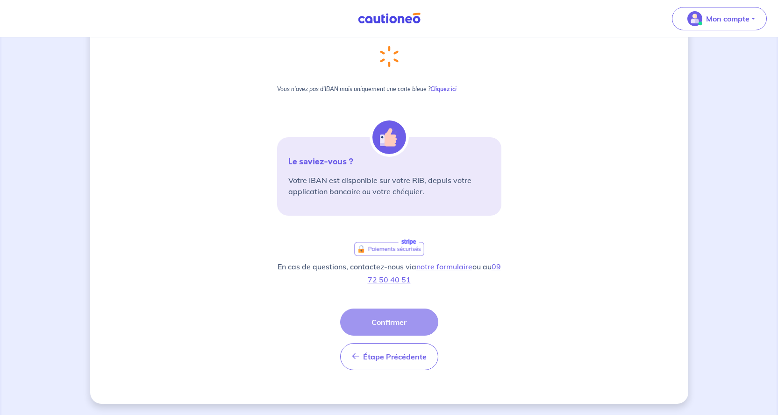
scroll to position [0, 0]
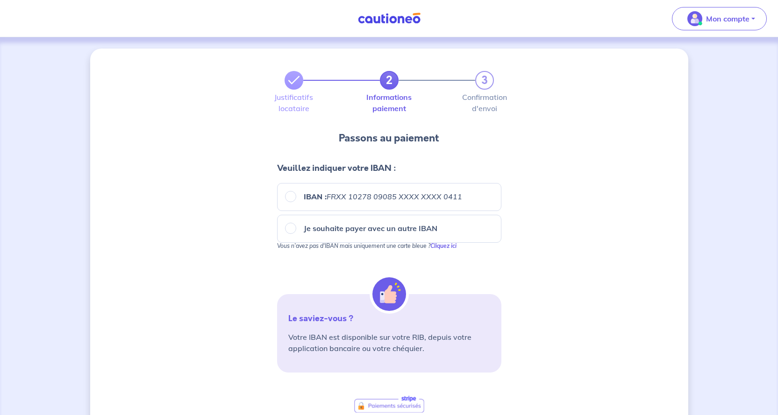
click at [369, 199] on em "FRXX 10278 09085 XXXX XXXX 0411" at bounding box center [395, 196] width 136 height 9
click at [296, 199] on input "IBAN : FRXX [FINANCIAL_ID] XXXX XXXX 0411" at bounding box center [290, 196] width 11 height 11
radio input "true"
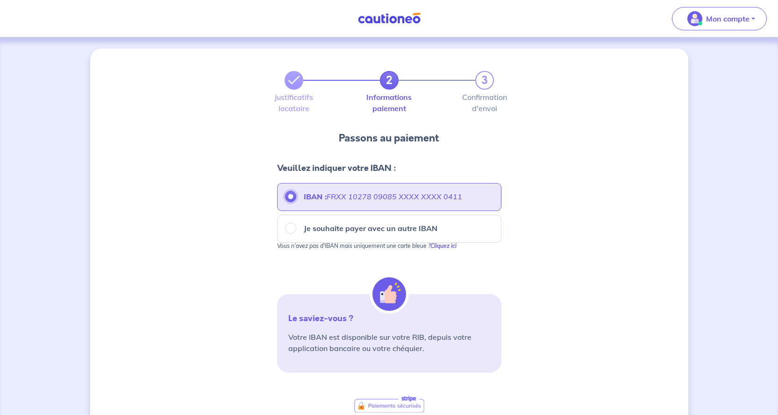
drag, startPoint x: 294, startPoint y: 195, endPoint x: 287, endPoint y: 198, distance: 7.1
click at [294, 196] on input "IBAN : FRXX [FINANCIAL_ID] XXXX XXXX 0411" at bounding box center [290, 196] width 11 height 11
click at [287, 195] on input "IBAN : FRXX [FINANCIAL_ID] XXXX XXXX 0411" at bounding box center [290, 196] width 11 height 11
click at [464, 197] on div "IBAN : FRXX [FINANCIAL_ID] XXXX XXXX 0411" at bounding box center [389, 196] width 208 height 11
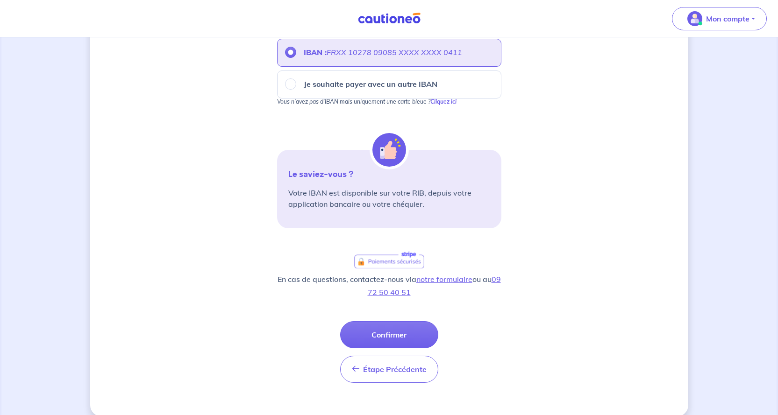
scroll to position [157, 0]
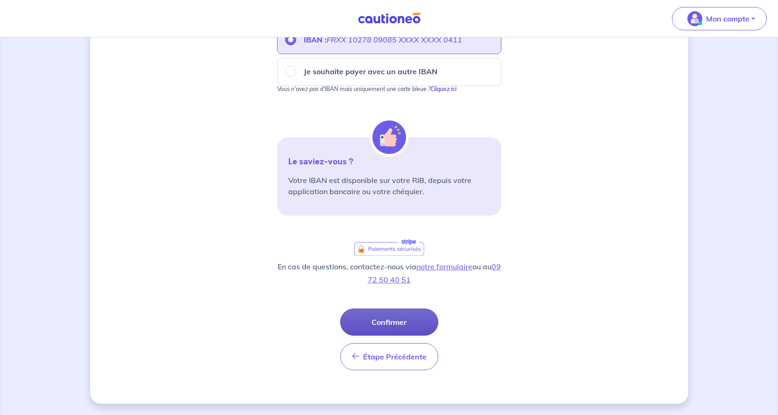
click at [389, 323] on button "Confirmer" at bounding box center [389, 322] width 98 height 27
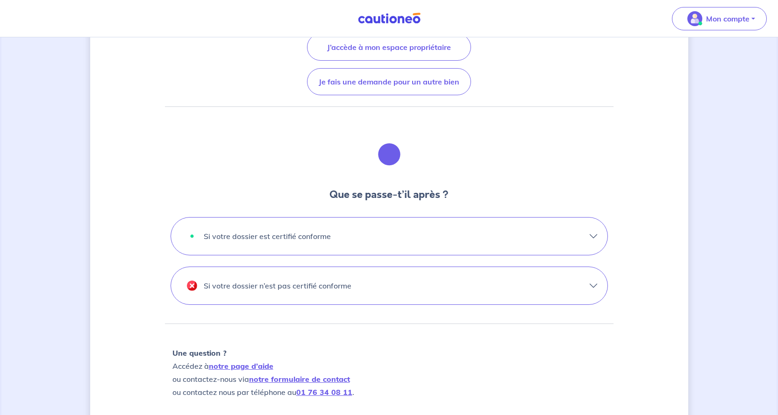
scroll to position [234, 0]
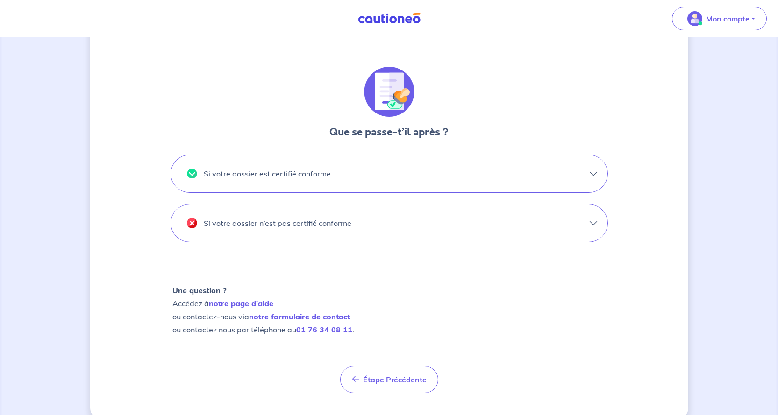
click at [593, 173] on button "Si votre dossier est certifié conforme" at bounding box center [389, 173] width 436 height 37
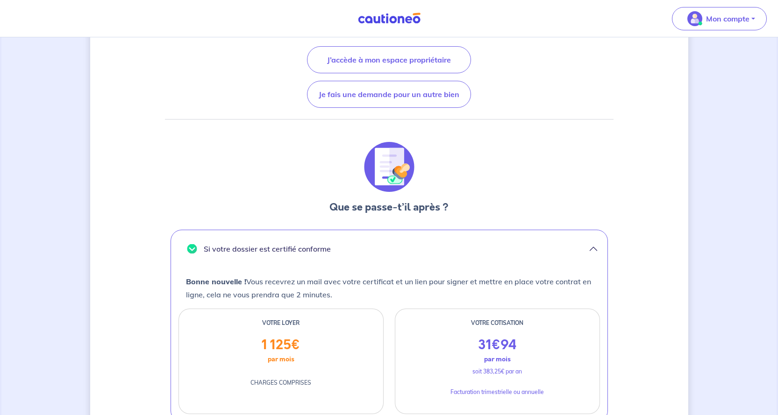
scroll to position [29, 0]
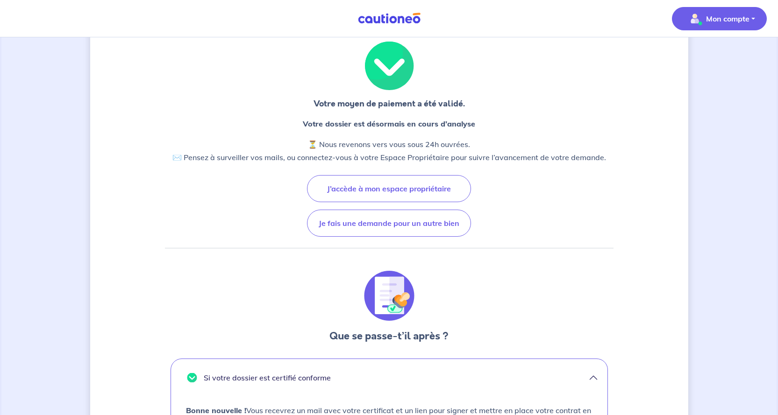
click at [754, 17] on button "Mon compte" at bounding box center [719, 18] width 95 height 23
click at [707, 81] on link "Me déconnecter" at bounding box center [709, 80] width 75 height 15
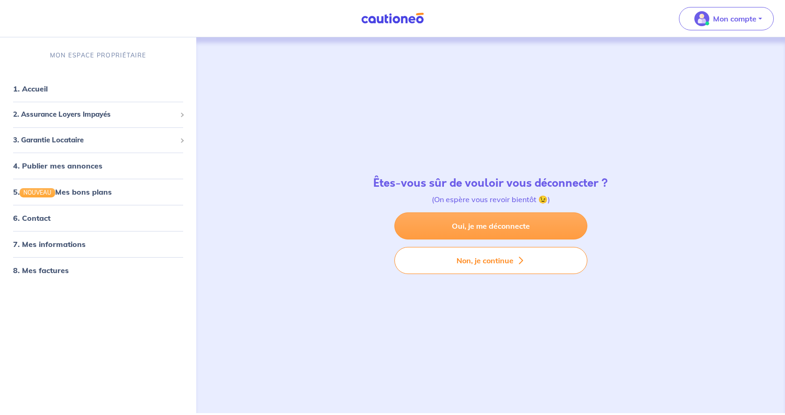
click at [496, 226] on link "Oui, je me déconnecte" at bounding box center [490, 226] width 193 height 27
